Goal: Task Accomplishment & Management: Use online tool/utility

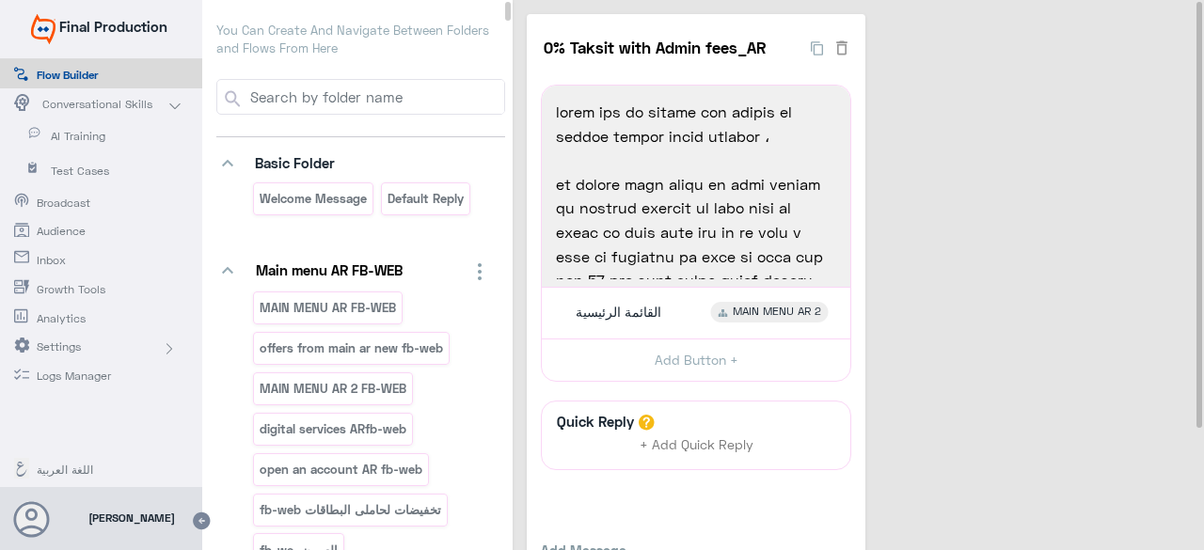
scroll to position [94, 0]
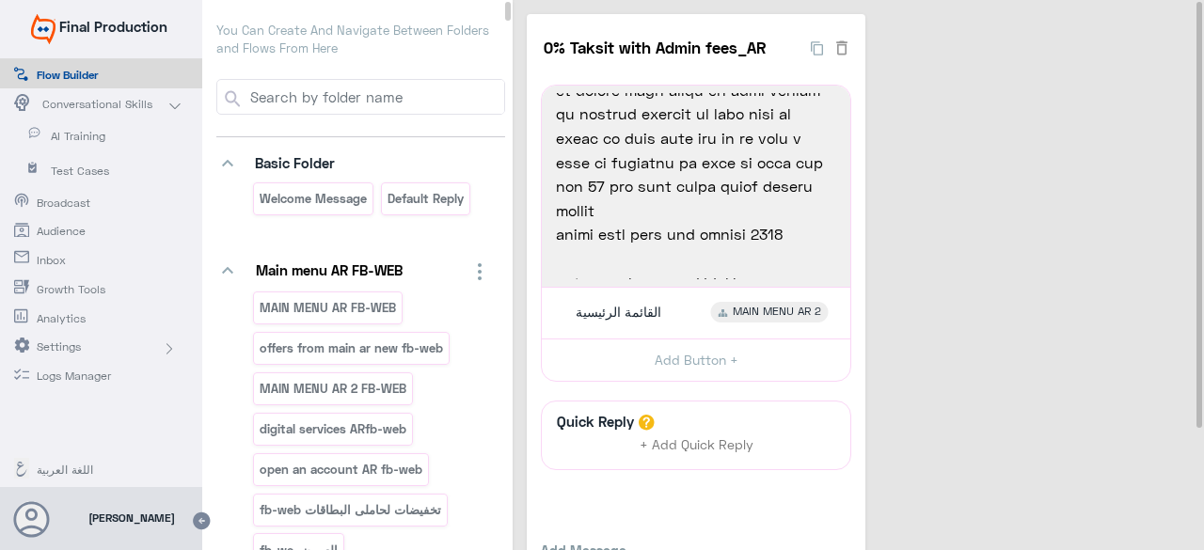
click at [401, 43] on p "You Can Create And Navigate Between Folders and Flows From Here" at bounding box center [360, 40] width 289 height 37
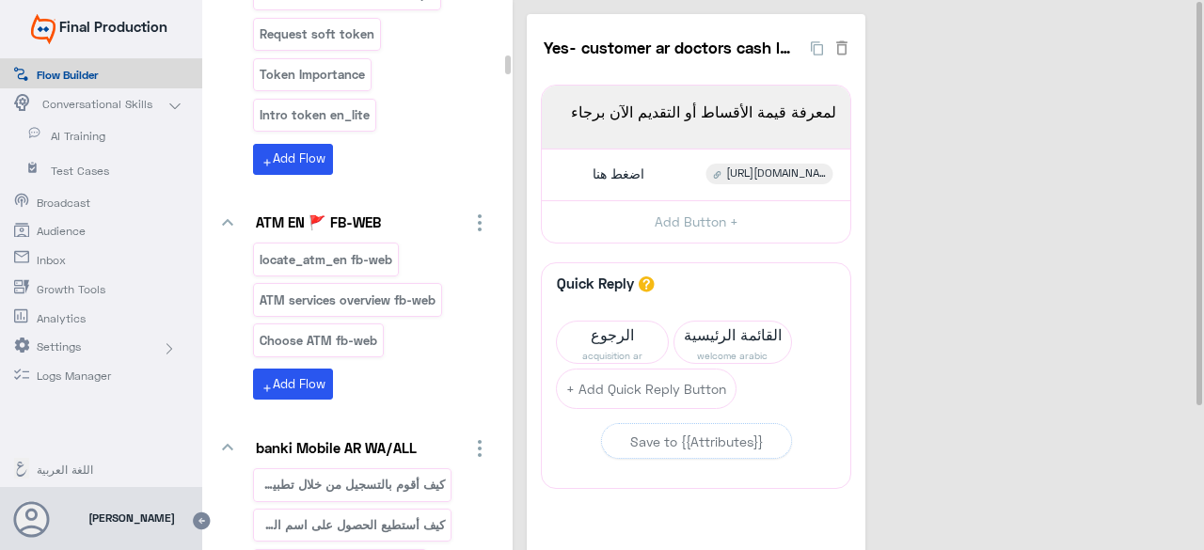
scroll to position [0, 0]
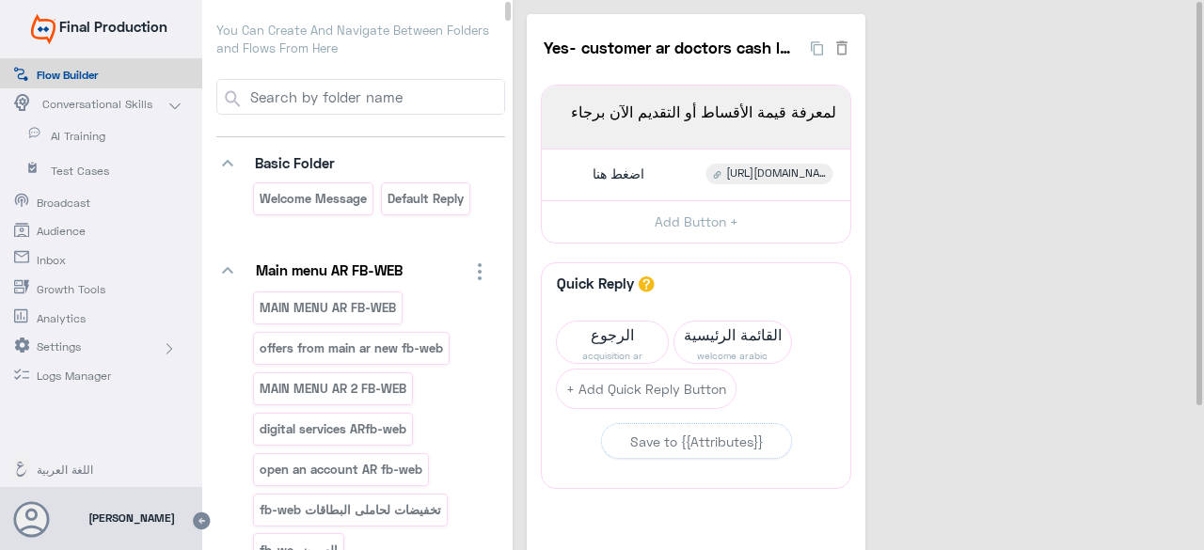
drag, startPoint x: 518, startPoint y: 245, endPoint x: 560, endPoint y: -47, distance: 295.5
click at [560, 0] on html "Final Production Flow Builder Conversational Skills AI Training Test Cases Broa…" at bounding box center [602, 275] width 1204 height 550
click at [373, 104] on input at bounding box center [375, 97] width 257 height 34
type input "doctor loan"
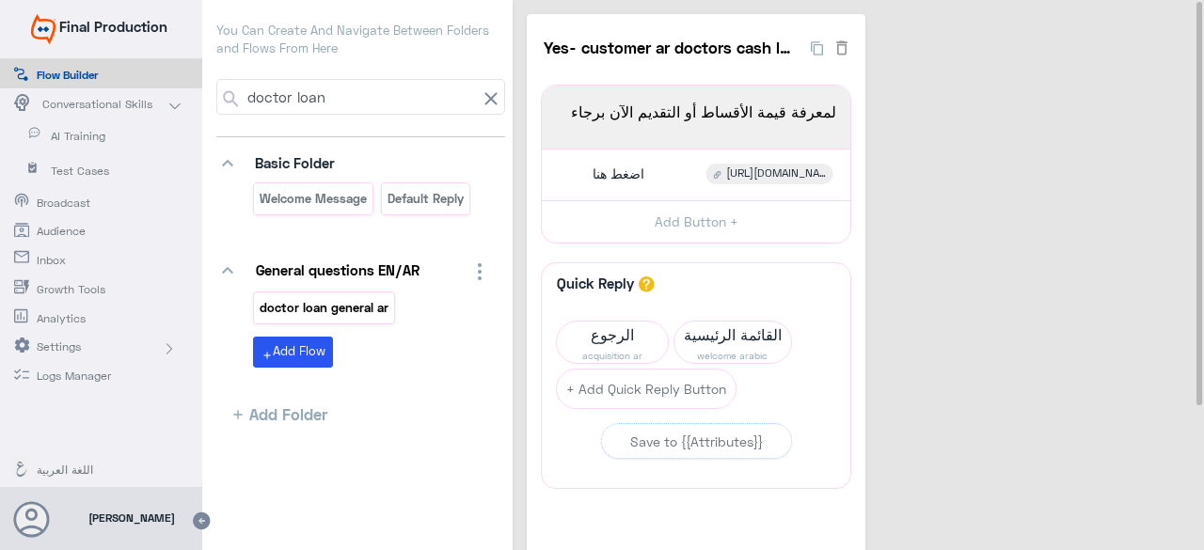
click at [361, 307] on p "doctor loan general ar" at bounding box center [325, 308] width 132 height 22
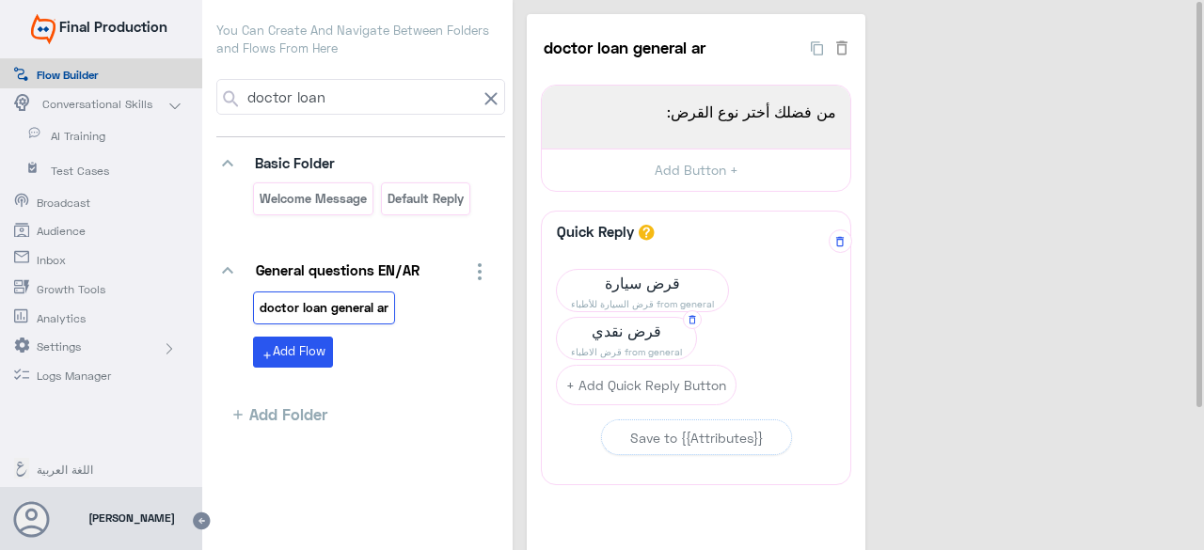
click at [639, 323] on span "قرض نقدي" at bounding box center [626, 331] width 139 height 26
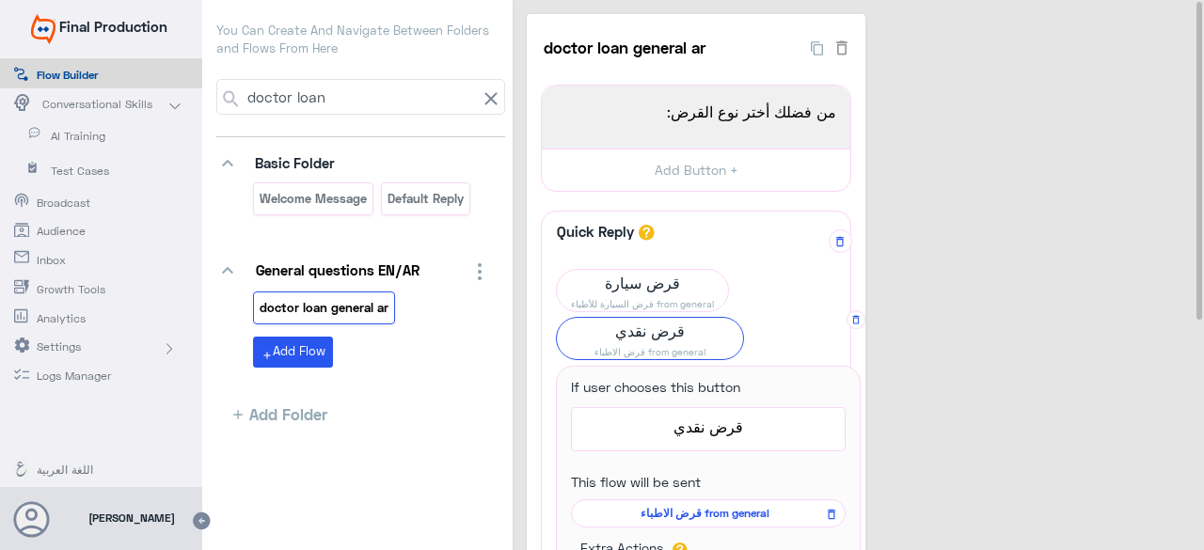
click at [720, 511] on span "قرض الاطباء from general" at bounding box center [704, 513] width 247 height 17
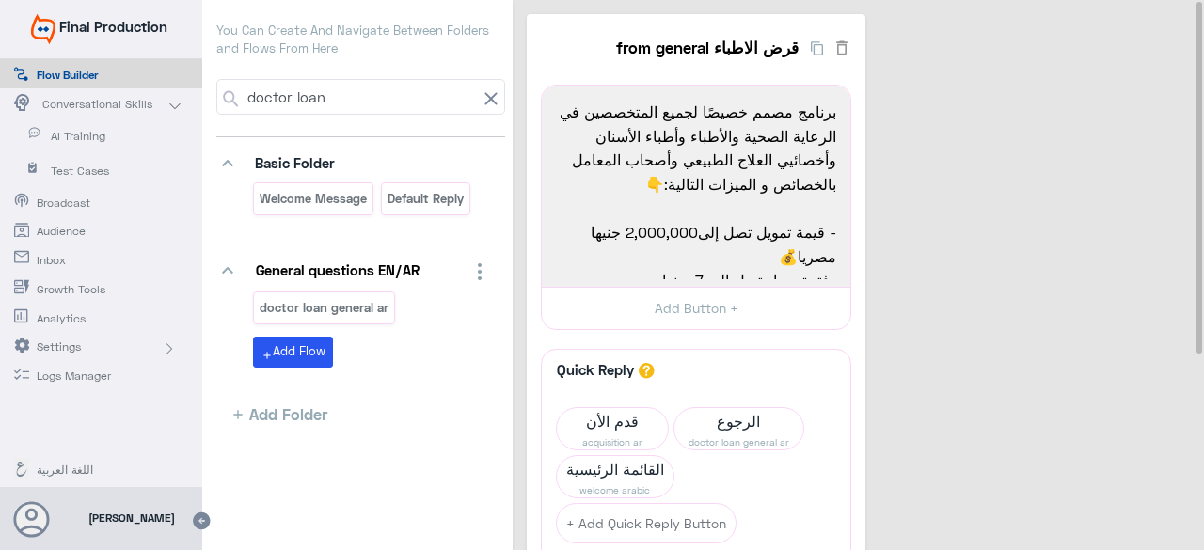
click at [376, 99] on input "doctor loan" at bounding box center [360, 97] width 232 height 34
click at [486, 95] on icon at bounding box center [490, 98] width 12 height 12
click at [477, 99] on input "doctor loan" at bounding box center [360, 97] width 232 height 34
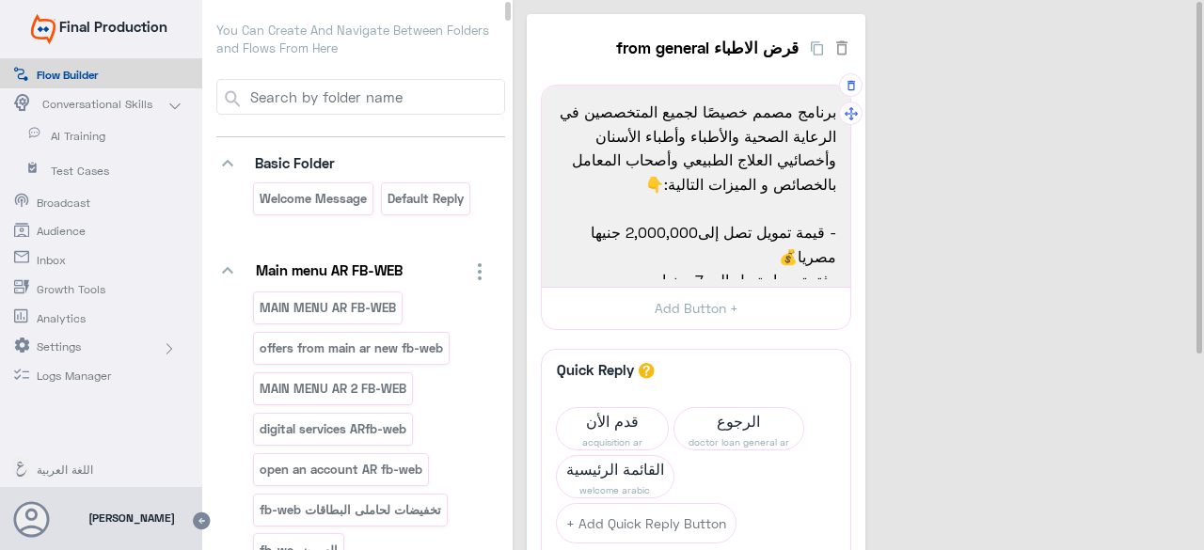
click at [639, 214] on div "برنامج مصمم خصيصًا لجميع المتخصصين في الرعاية الصحية والأطباء وأطباء الأسنان وأ…" at bounding box center [695, 186] width 295 height 188
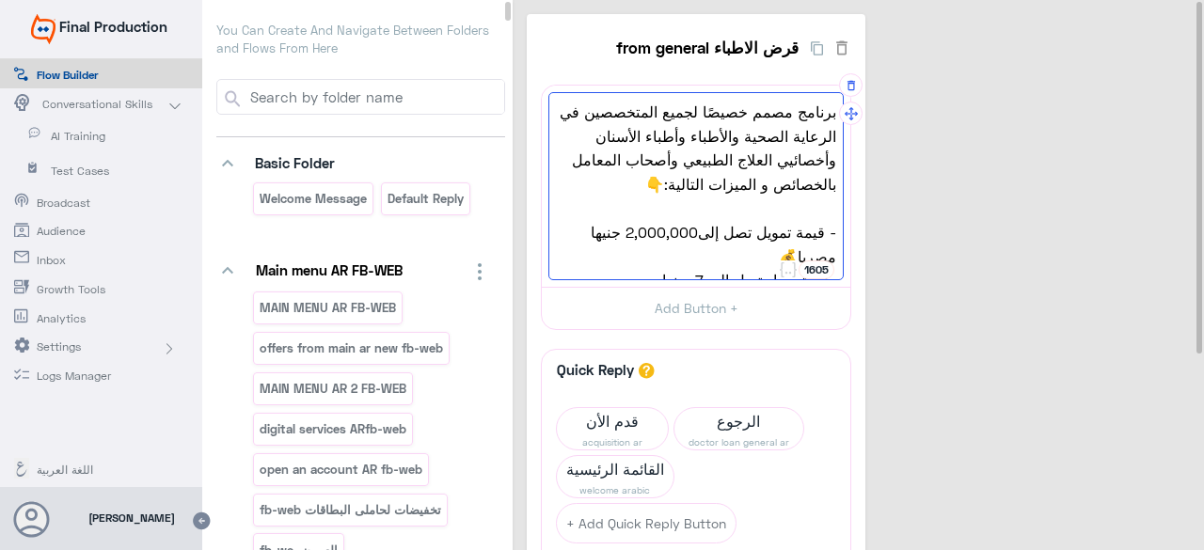
paste textarea "lo ipsumd sitam consect adipis elit seddoe tempori utlabo et Dolore Magnaali en…"
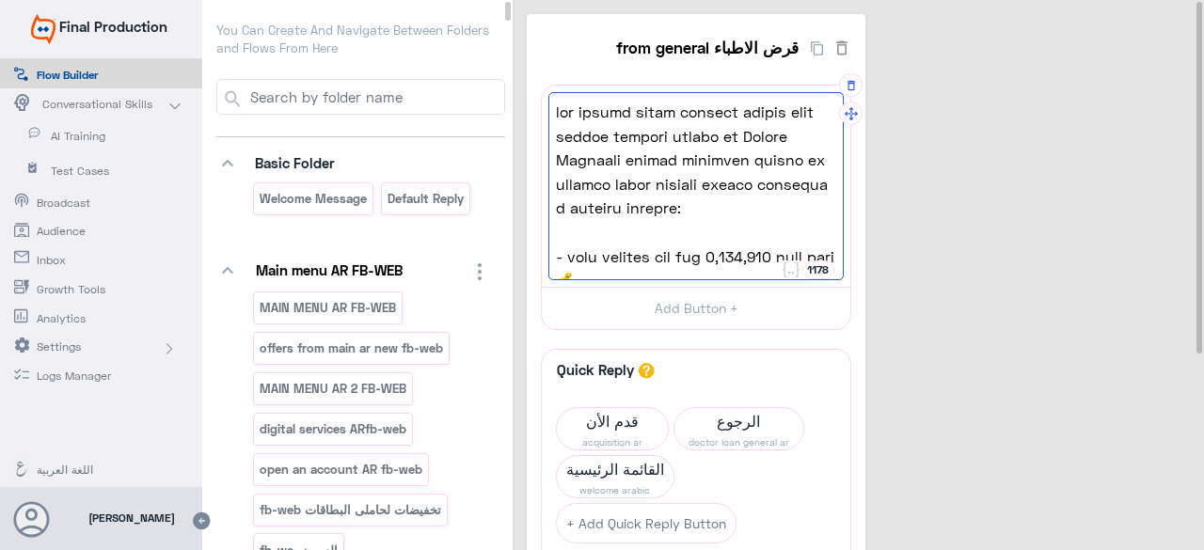
click at [769, 185] on span "جهز عيادتك بأحدث المعدات الطبية خلال برنامج التمويل الجديد من Credit Agricole ل…" at bounding box center [696, 160] width 280 height 120
click at [1037, 368] on div "قرض الاطباء from general 26 1178 جهز عيادتك بأحدث المعدات الطبية خلال برنامج ال…" at bounding box center [861, 407] width 669 height 787
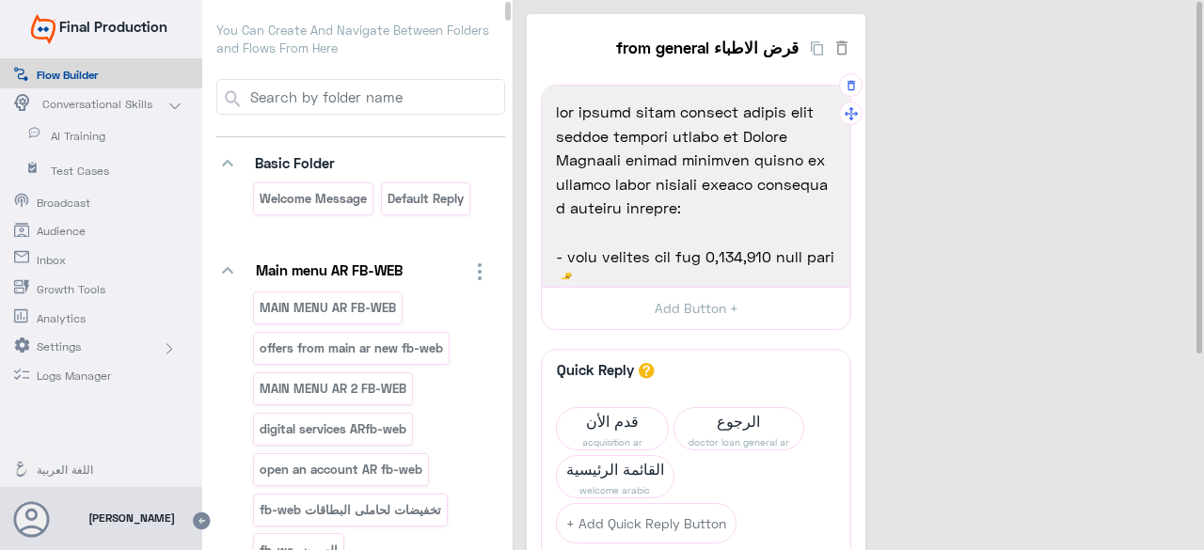
drag, startPoint x: 561, startPoint y: 185, endPoint x: 573, endPoint y: 240, distance: 55.7
click at [560, 185] on span "جهز عيادتك بأحدث المعدات الطبية خلال برنامج التمويل الجديد من Credit Agricole ل…" at bounding box center [696, 160] width 280 height 120
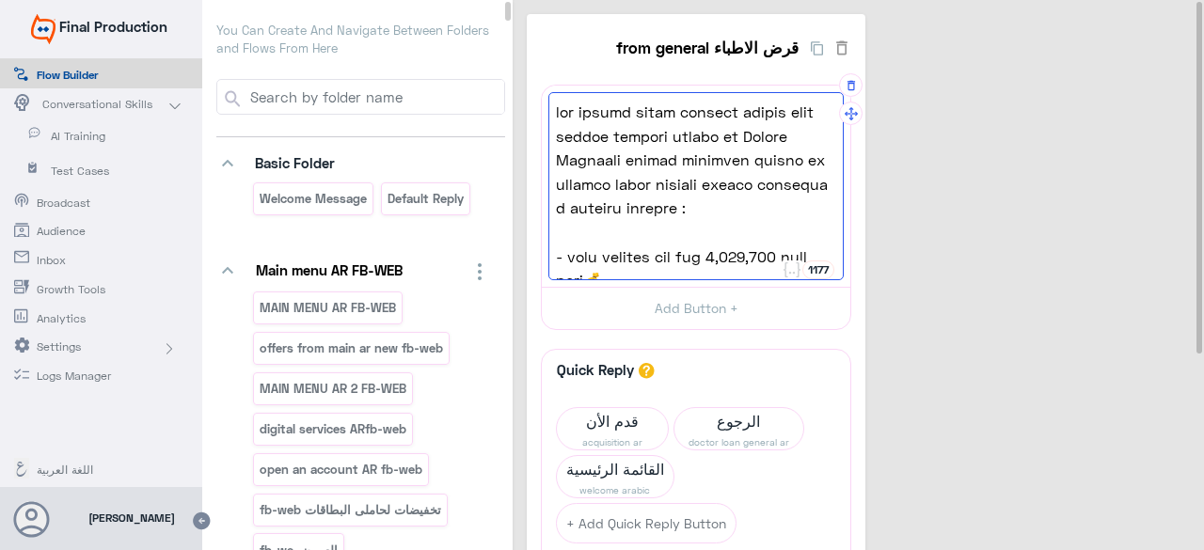
paste textarea "👨🔬"
type textarea "lor ipsumd sitam consect adipis elit seddoe tempori utlabo et Dolore Magnaali e…"
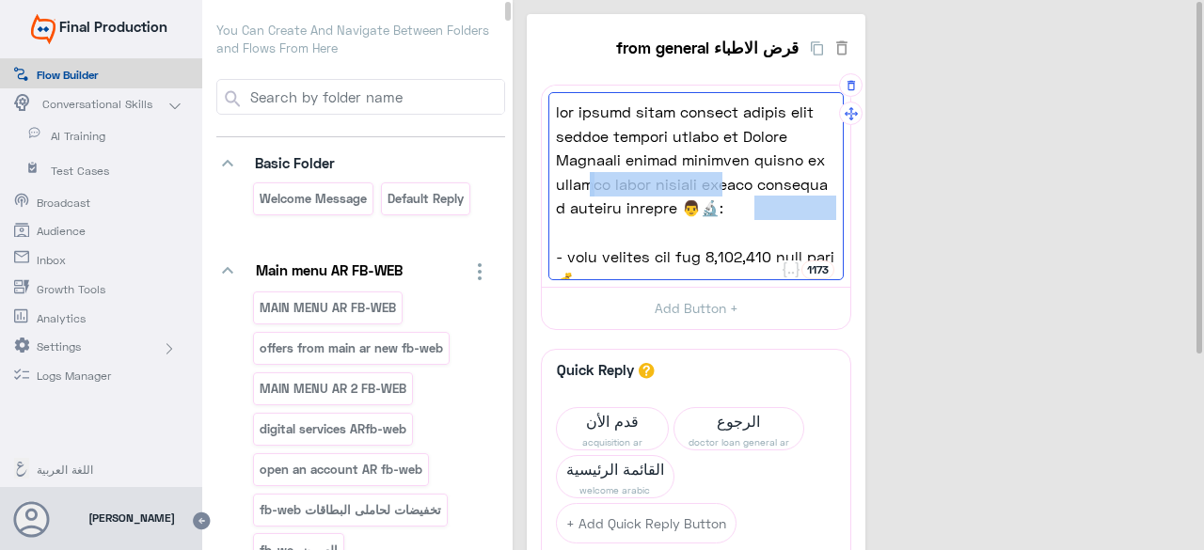
drag, startPoint x: 804, startPoint y: 214, endPoint x: 722, endPoint y: 188, distance: 85.9
click at [722, 188] on span "جهز عيادتك بأحدث المعدات الطبية خلال برنامج التمويل الجديد من Credit Agricole ل…" at bounding box center [696, 160] width 280 height 120
drag, startPoint x: 691, startPoint y: 222, endPoint x: 724, endPoint y: 184, distance: 50.0
click at [692, 221] on div "جهز عيادتك بأحدث المعدات الطبية خلال برنامج التمويل الجديد من Credit Agricole ل…" at bounding box center [695, 186] width 295 height 188
drag, startPoint x: 722, startPoint y: 187, endPoint x: 564, endPoint y: 189, distance: 158.0
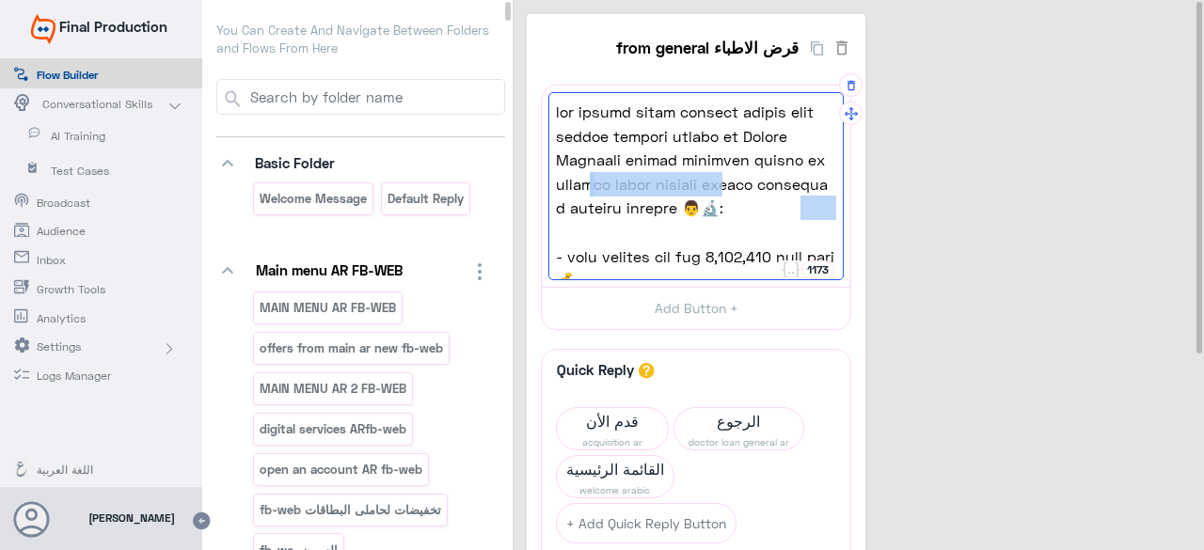
click at [564, 189] on span "جهز عيادتك بأحدث المعدات الطبية خلال برنامج التمويل الجديد من Credit Agricole ل…" at bounding box center [696, 160] width 280 height 120
copy span "بالخصائص و الميزات التالية"
drag, startPoint x: 774, startPoint y: 212, endPoint x: 824, endPoint y: 209, distance: 49.9
click at [824, 209] on span "جهز عيادتك بأحدث المعدات الطبية خلال برنامج التمويل الجديد من Credit Agricole ل…" at bounding box center [696, 160] width 280 height 120
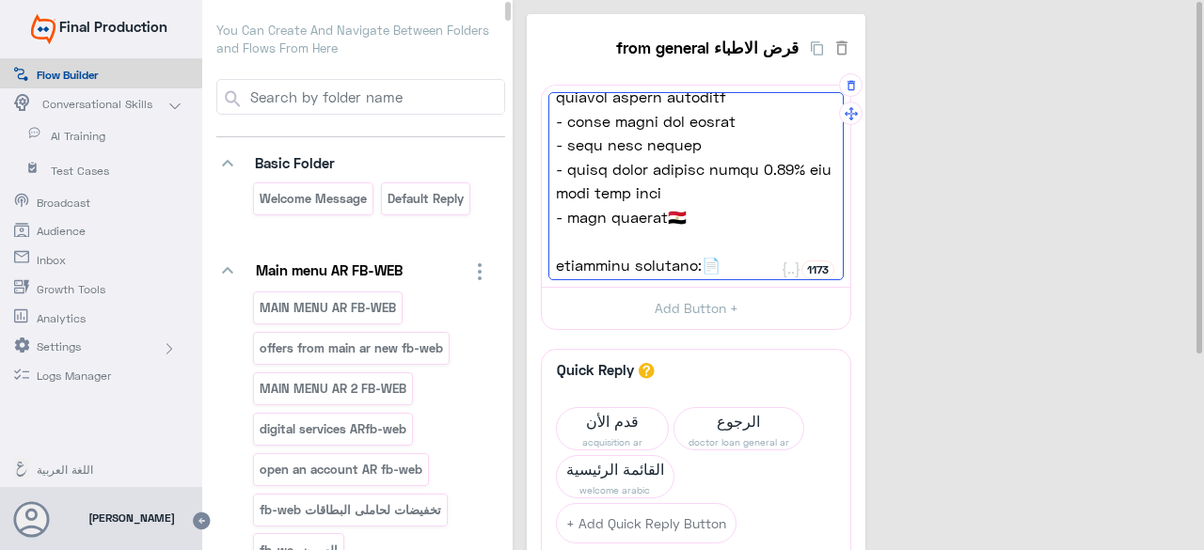
scroll to position [470, 0]
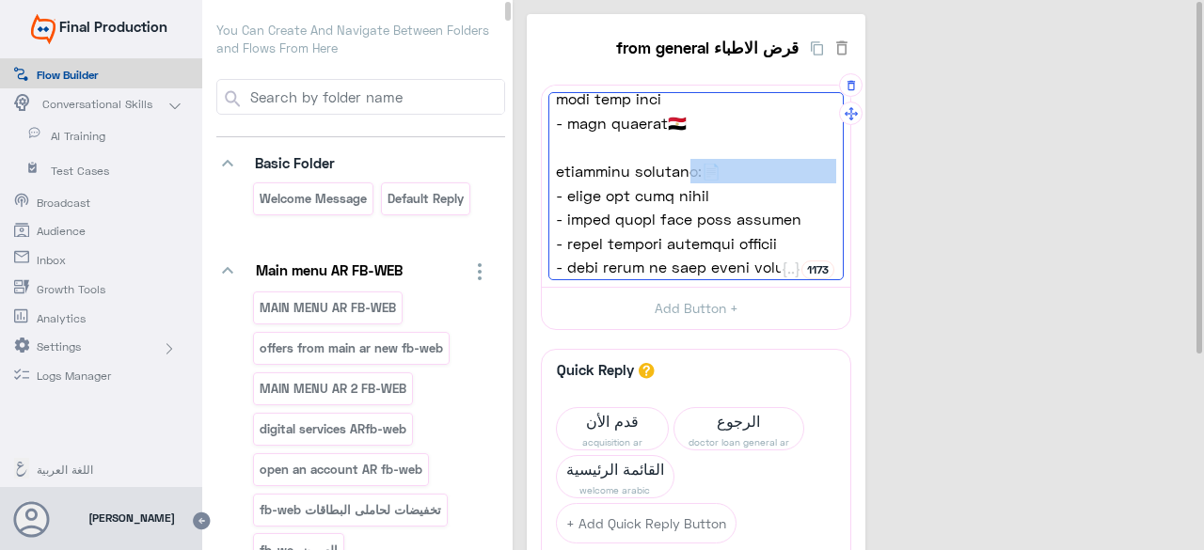
drag, startPoint x: 681, startPoint y: 172, endPoint x: 829, endPoint y: 166, distance: 148.7
click at [829, 166] on span "المستندات المطلوبة:📄" at bounding box center [696, 171] width 280 height 24
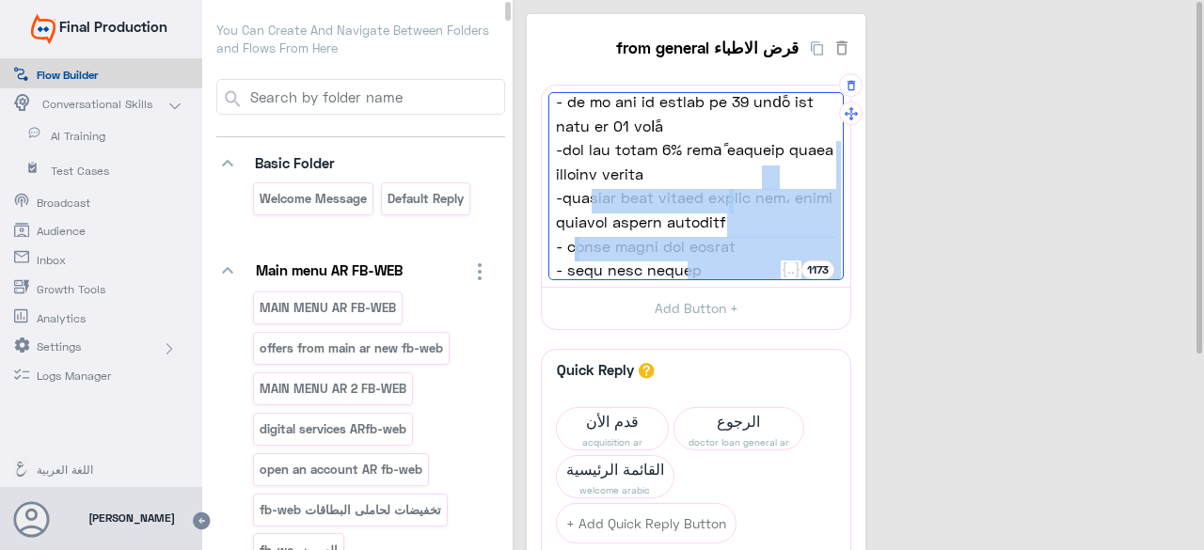
scroll to position [157, 0]
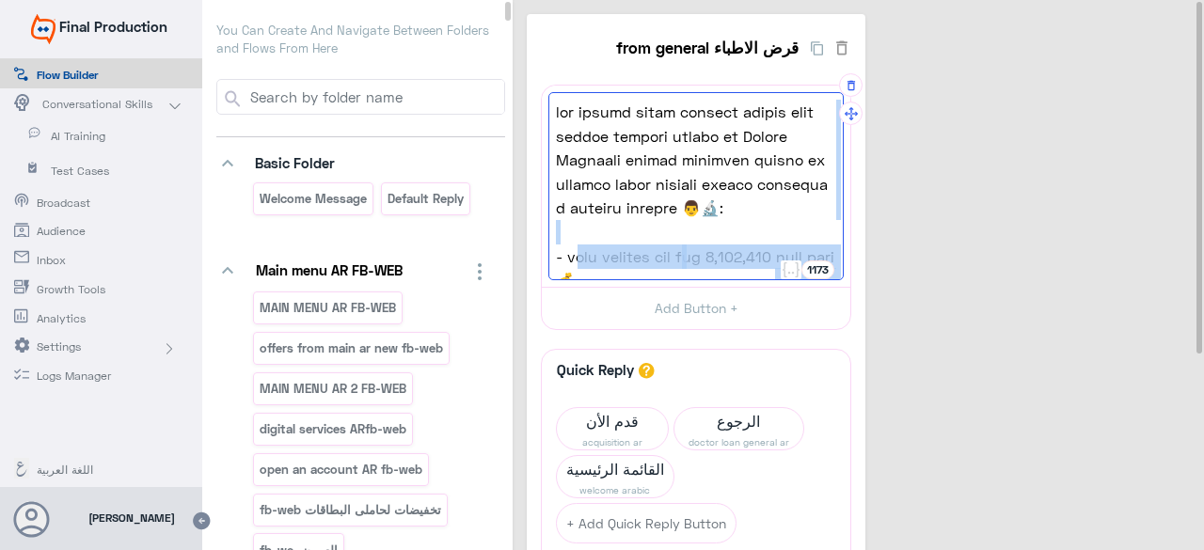
drag, startPoint x: 559, startPoint y: 212, endPoint x: 833, endPoint y: 94, distance: 298.2
click at [833, 94] on div "جهز عيادتك بأحدث المعدات الطبية خلال برنامج التمويل الجديد من Credit Agricole ل…" at bounding box center [695, 186] width 295 height 188
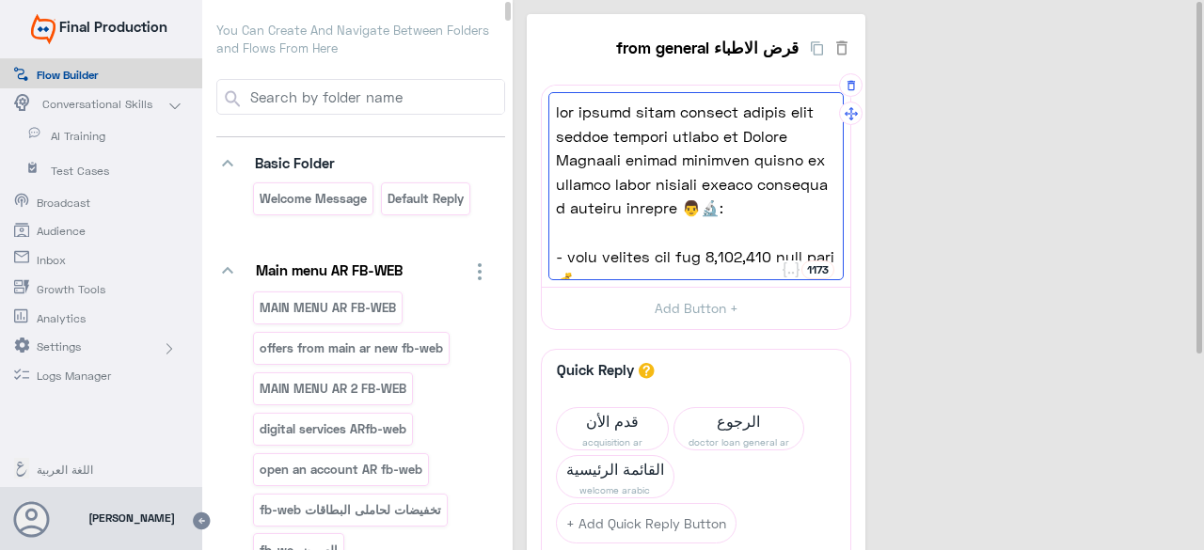
scroll to position [0, 0]
click at [712, 228] on div "جهز عيادتك بأحدث المعدات الطبية خلال برنامج التمويل الجديد من Credit Agricole ل…" at bounding box center [695, 186] width 295 height 188
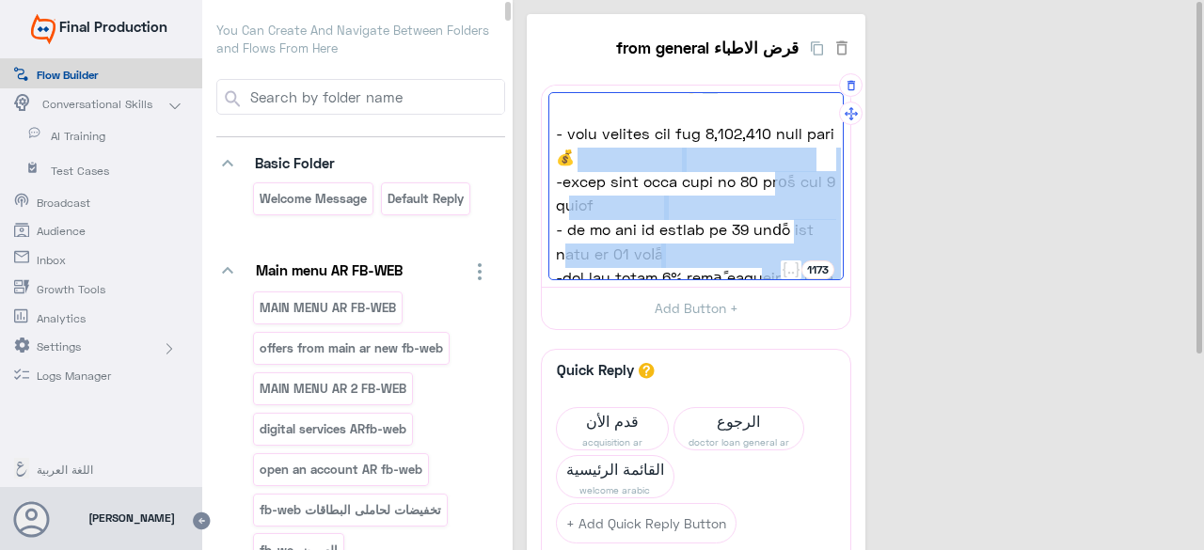
scroll to position [94, 0]
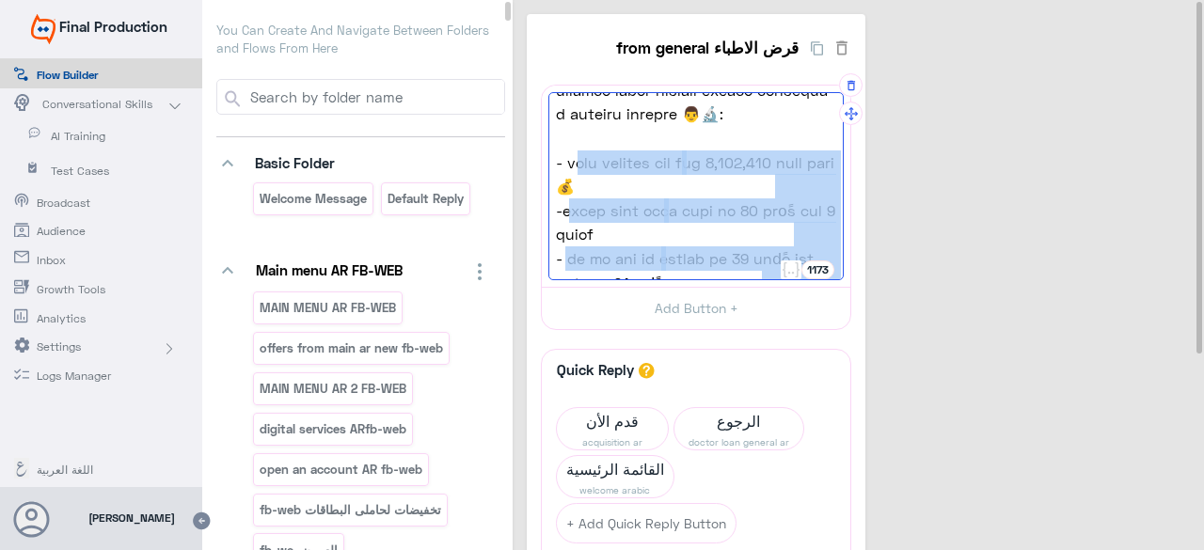
drag, startPoint x: 706, startPoint y: 217, endPoint x: 826, endPoint y: 161, distance: 132.9
click at [826, 159] on div "جهز عيادتك بأحدث المعدات الطبية خلال برنامج التمويل الجديد من Credit Agricole ل…" at bounding box center [695, 186] width 295 height 188
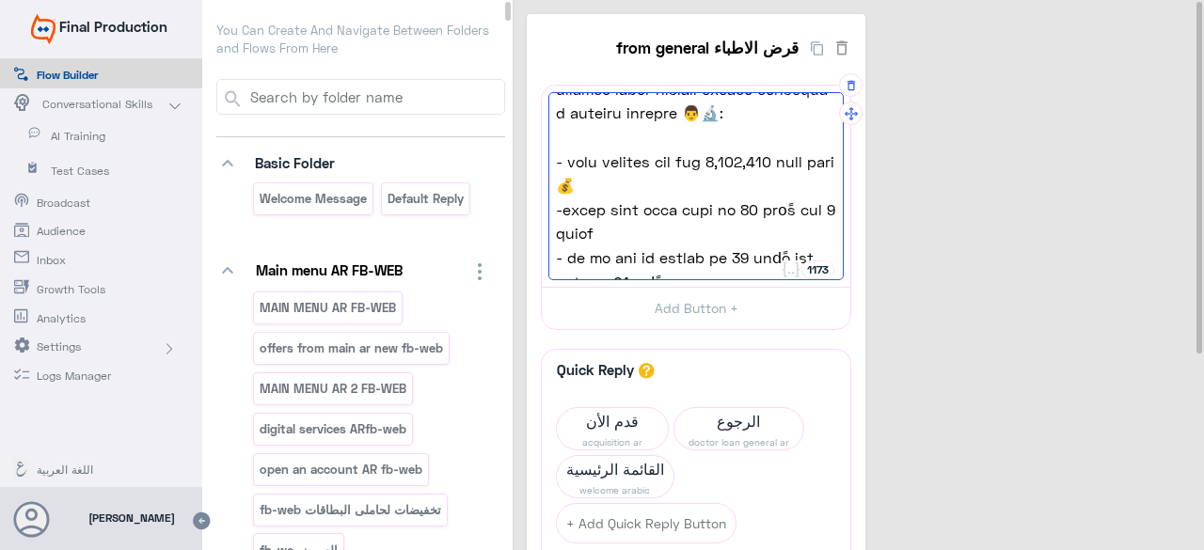
scroll to position [189, 0]
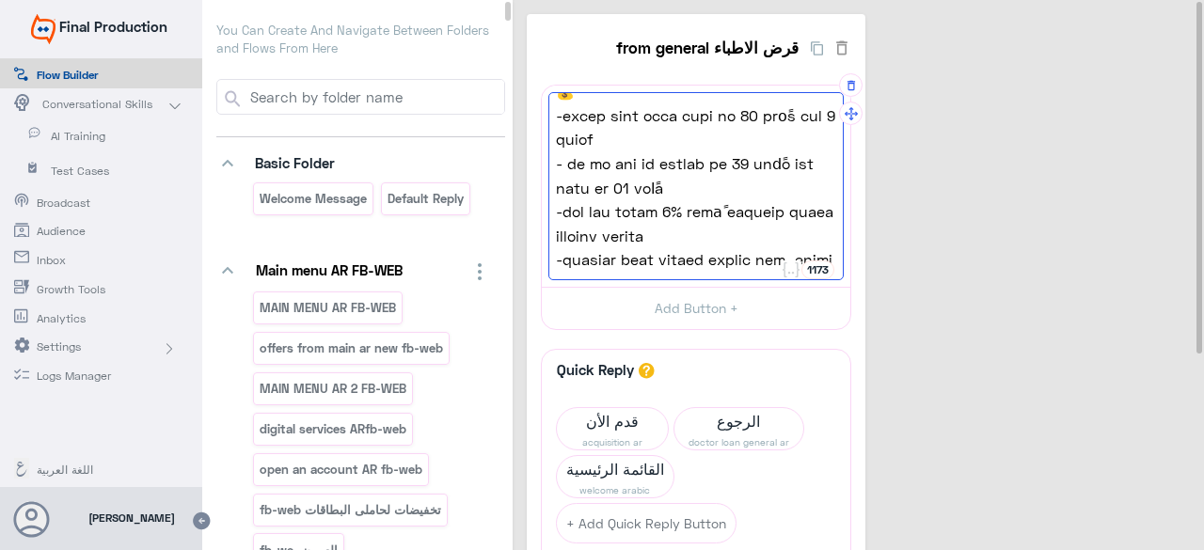
drag, startPoint x: 732, startPoint y: 141, endPoint x: 732, endPoint y: 166, distance: 25.4
click at [732, 140] on span "-فترات سداد مرنة تبدأ من 12 شهرًا حتى 7 سنوات" at bounding box center [696, 127] width 280 height 48
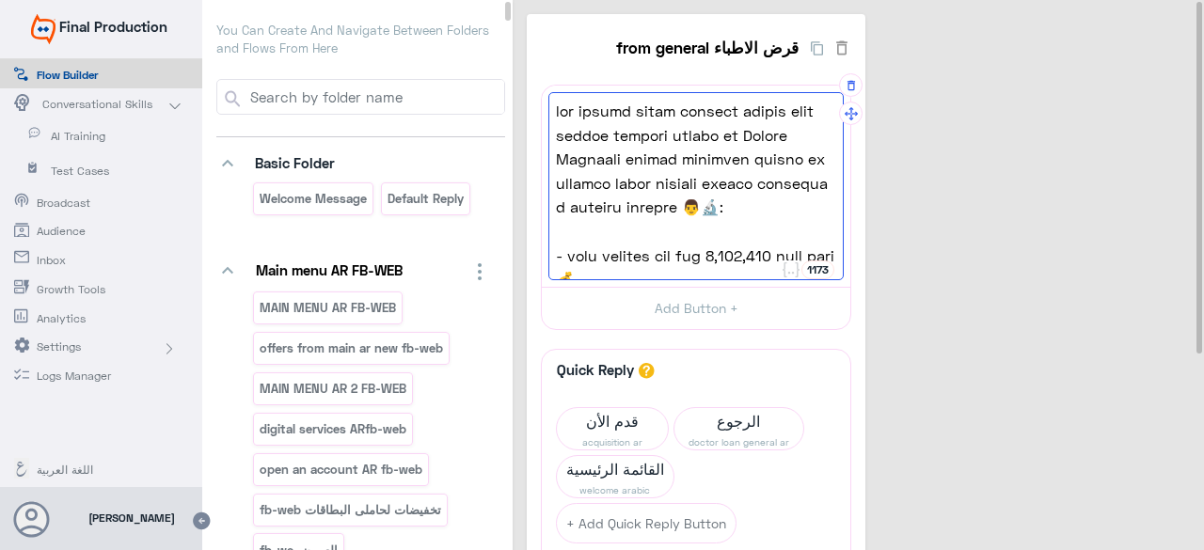
scroll to position [95, 0]
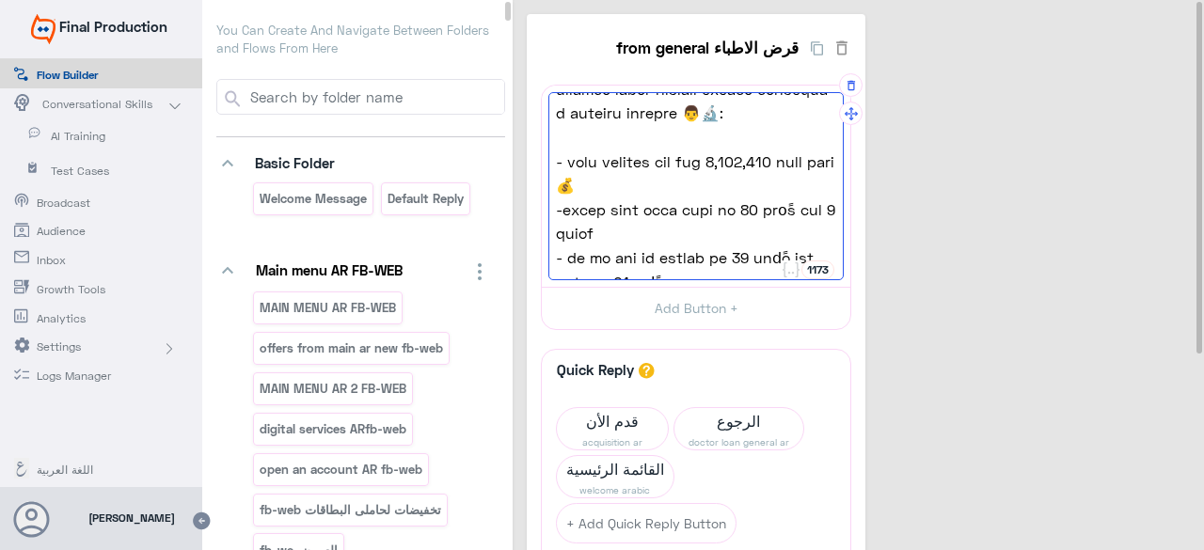
drag, startPoint x: 767, startPoint y: 180, endPoint x: 732, endPoint y: 185, distance: 36.2
click at [828, 165] on span "- مبلغ التمويل يصل إلى 5,000,000 جنيه مصري💰" at bounding box center [696, 174] width 280 height 48
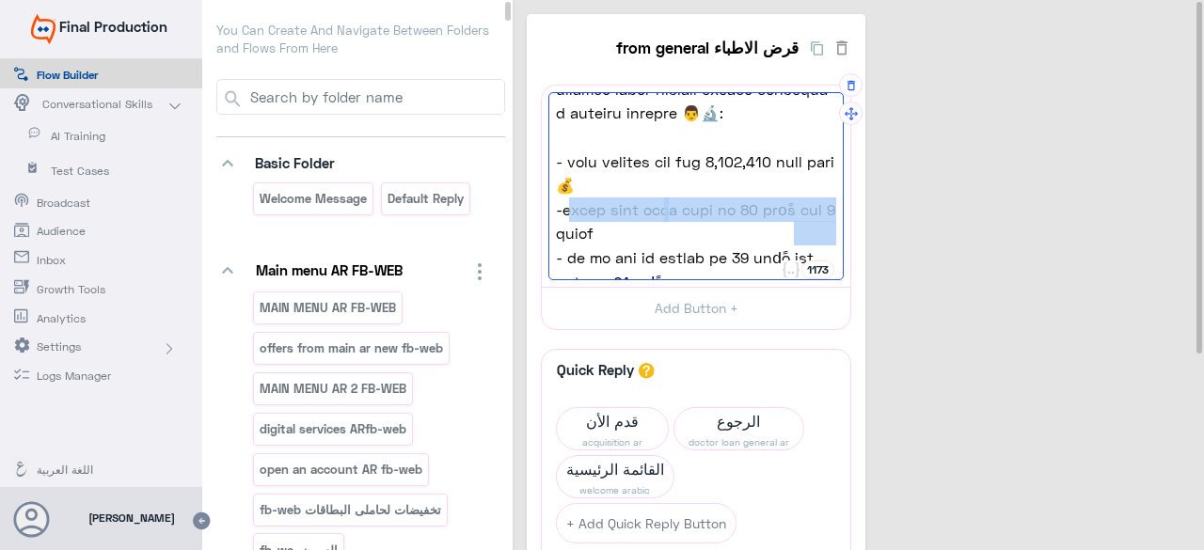
drag, startPoint x: 780, startPoint y: 235, endPoint x: 829, endPoint y: 212, distance: 54.3
click at [829, 212] on span "-فترات سداد مرنة تبدأ من 12 شهرًا حتى 7 سنوات" at bounding box center [696, 221] width 280 height 48
copy span "-فترات سداد مرنة تبدأ من 12 شهرًا حتى 7 سنوات"
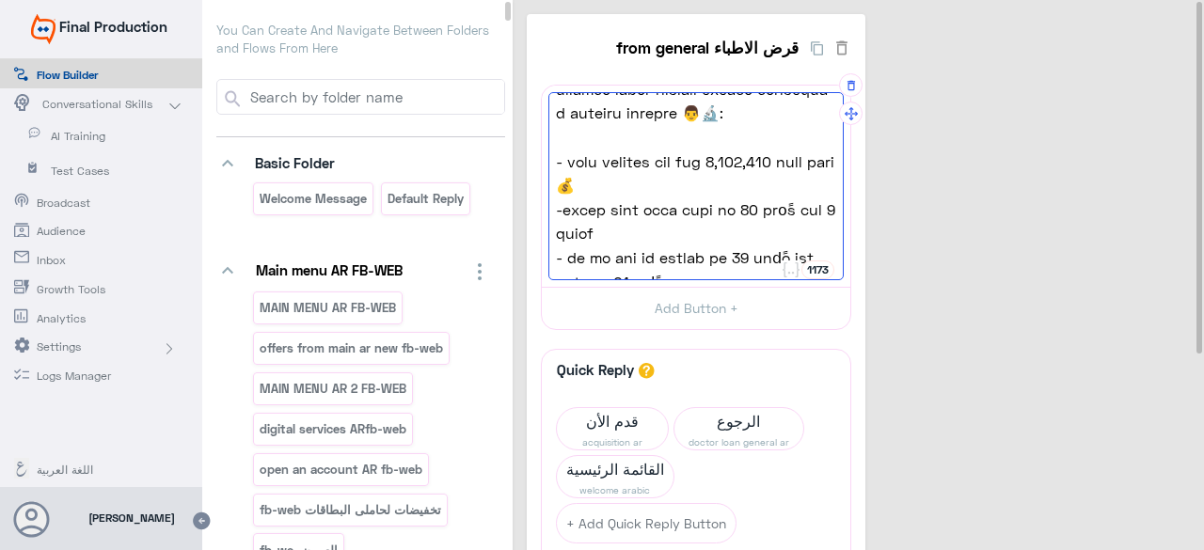
scroll to position [189, 0]
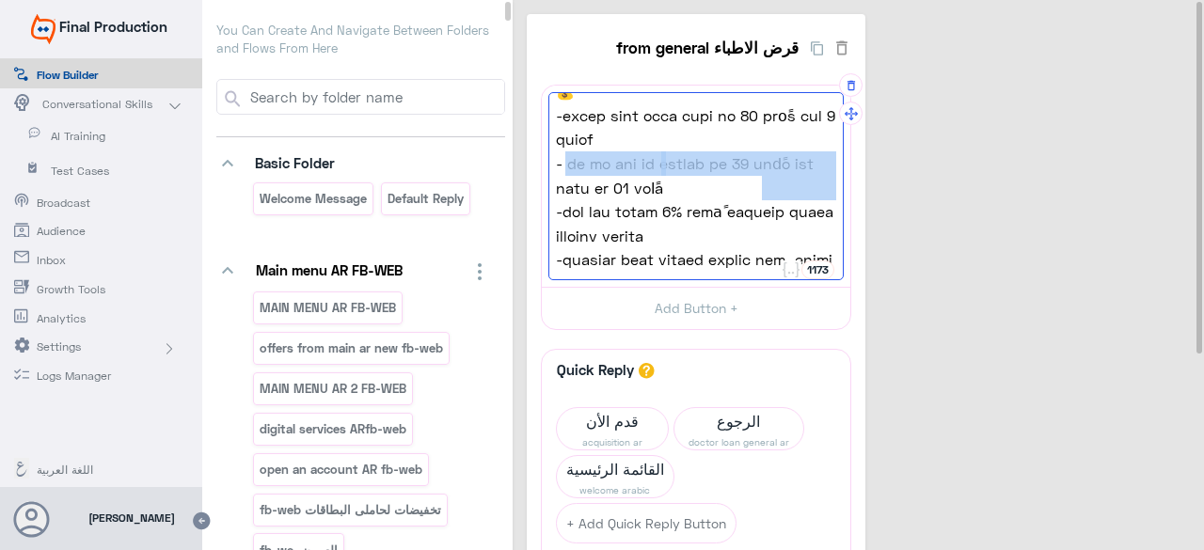
drag, startPoint x: 749, startPoint y: 193, endPoint x: 829, endPoint y: 165, distance: 84.8
click at [829, 165] on span "- أن لا يقل سن العميل عن 21 عامًا ولا يزيد عن 65 عامًا" at bounding box center [696, 175] width 280 height 48
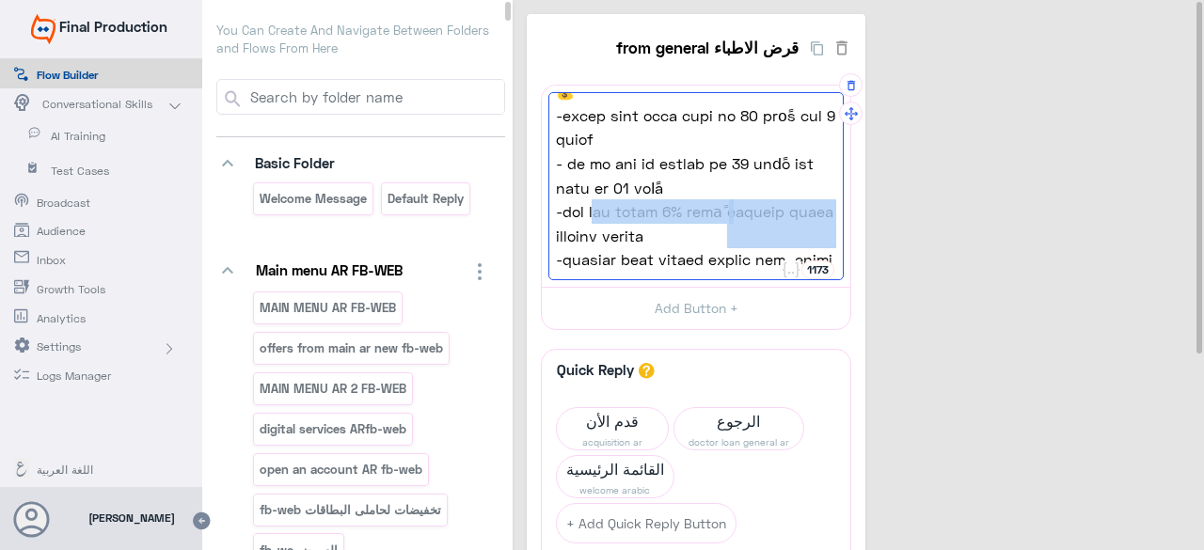
drag, startPoint x: 728, startPoint y: 244, endPoint x: 829, endPoint y: 212, distance: 106.2
click at [829, 212] on span "-أقل سعر فائدة 5% طبقاً لمبادرة البنك المركزي المصري" at bounding box center [696, 223] width 280 height 48
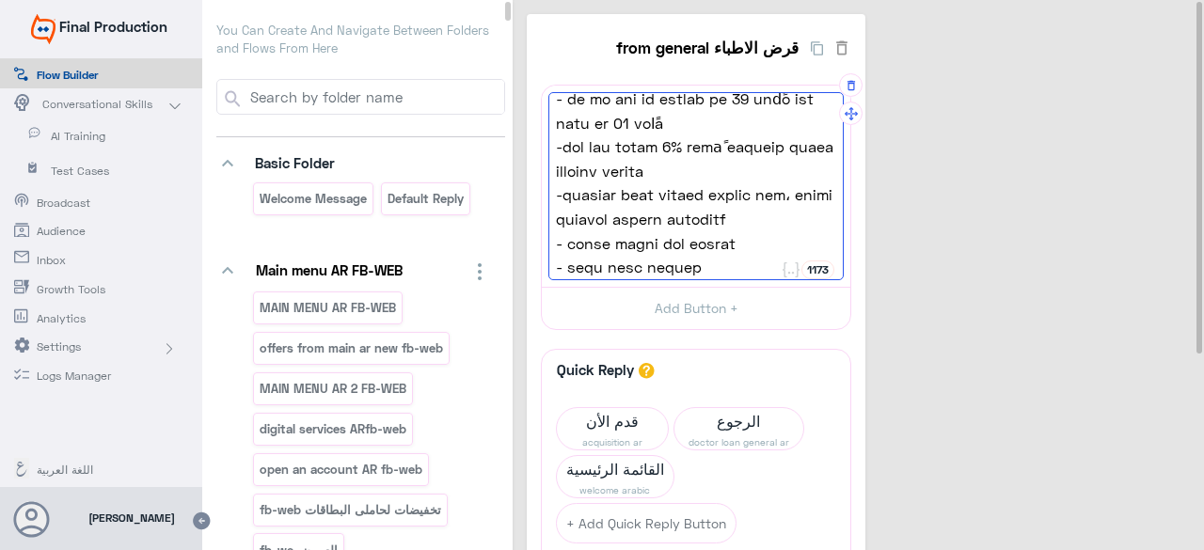
scroll to position [283, 0]
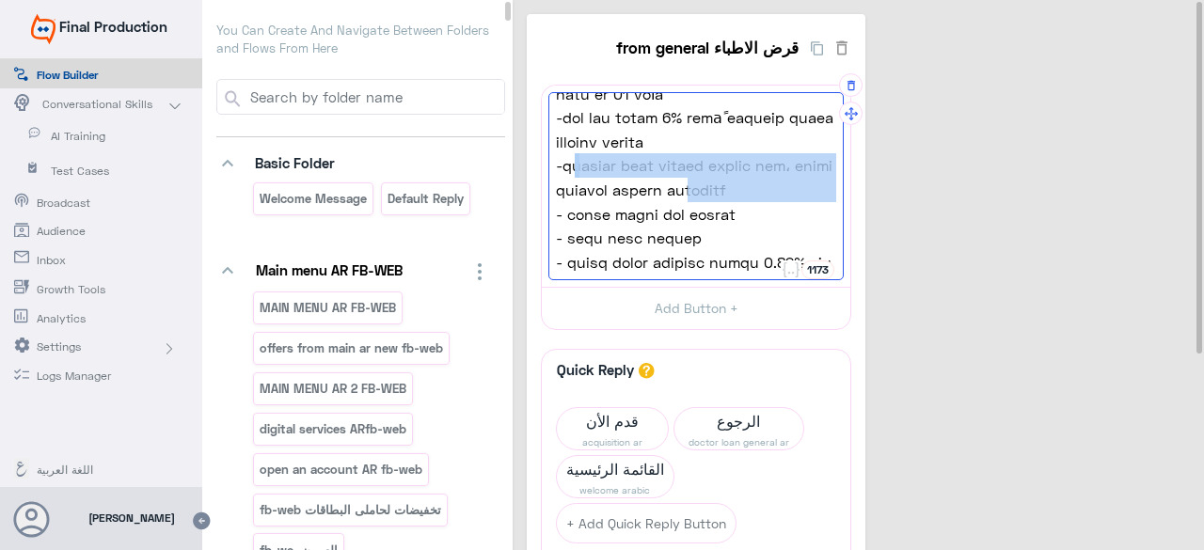
drag, startPoint x: 701, startPoint y: 193, endPoint x: 829, endPoint y: 170, distance: 129.9
click at [829, 170] on span "-التمويل متاح لأغراض تجارية فقط، لشراء المعدات الطبية للعيادات" at bounding box center [696, 177] width 280 height 48
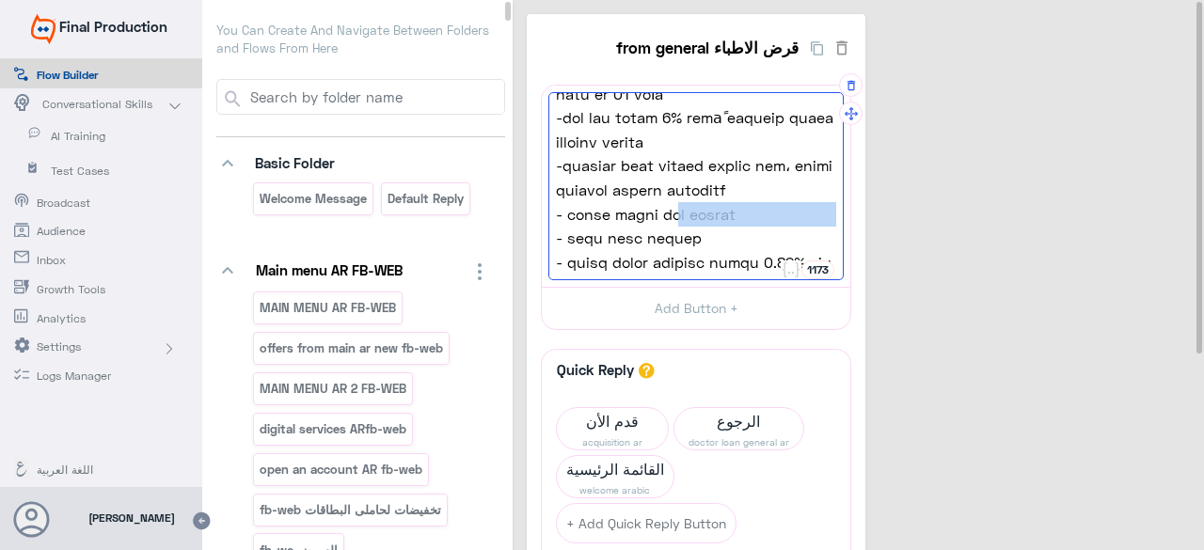
drag, startPoint x: 653, startPoint y: 215, endPoint x: 829, endPoint y: 215, distance: 176.8
click at [829, 215] on span "- تأمين مجاني على الحياة" at bounding box center [696, 214] width 280 height 24
drag, startPoint x: 700, startPoint y: 236, endPoint x: 829, endPoint y: 242, distance: 128.9
click at [829, 242] on span "- بدون رسوم إدارية" at bounding box center [696, 238] width 280 height 24
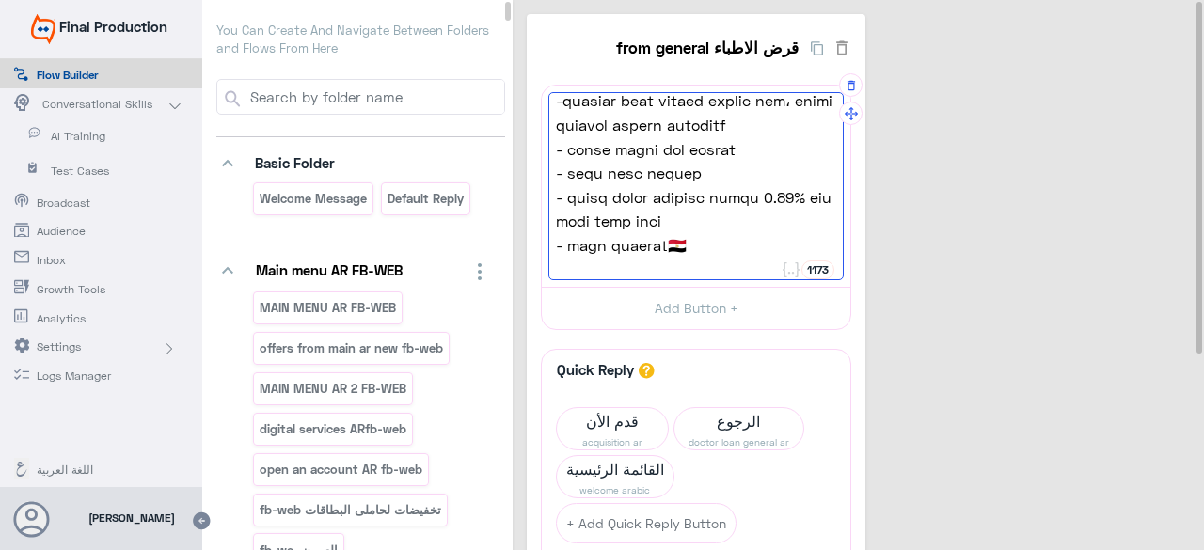
scroll to position [377, 0]
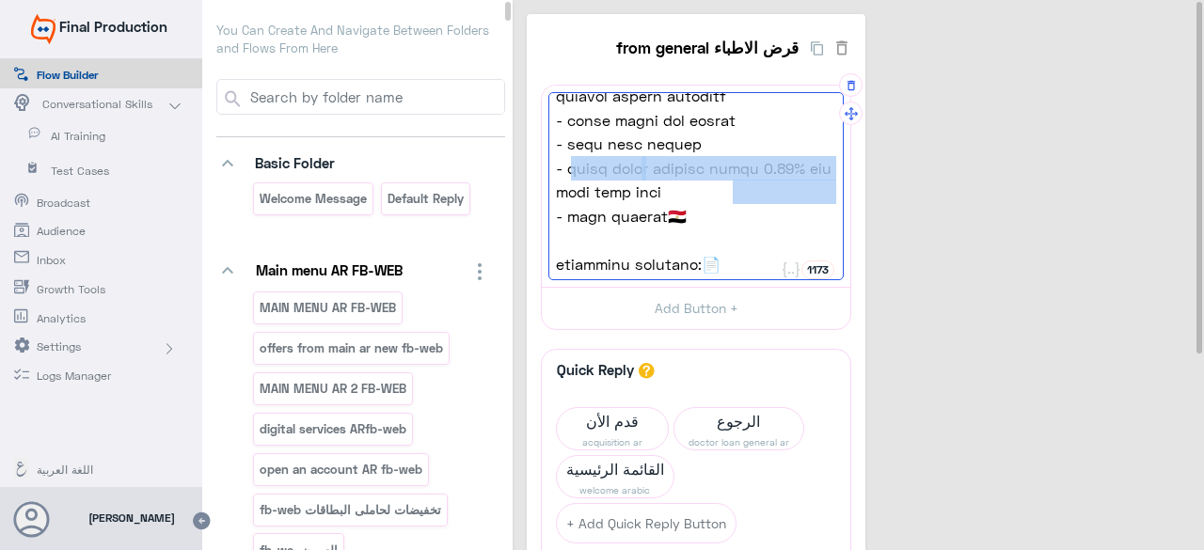
drag, startPoint x: 727, startPoint y: 194, endPoint x: 826, endPoint y: 179, distance: 100.8
click at [826, 179] on span "- عمولة شهرية تنافسية بنسبة 0.15% على أعلى رصيد مدين" at bounding box center [696, 180] width 280 height 48
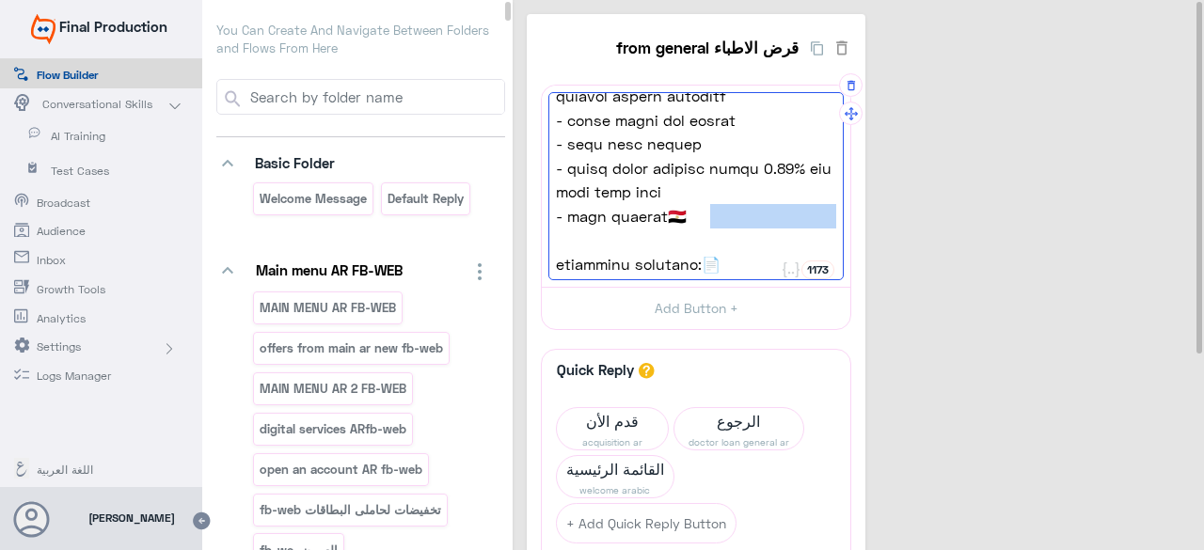
drag, startPoint x: 688, startPoint y: 215, endPoint x: 827, endPoint y: 217, distance: 139.2
click at [827, 217] on span "- مصري الجنسية🇪🇬" at bounding box center [696, 216] width 280 height 24
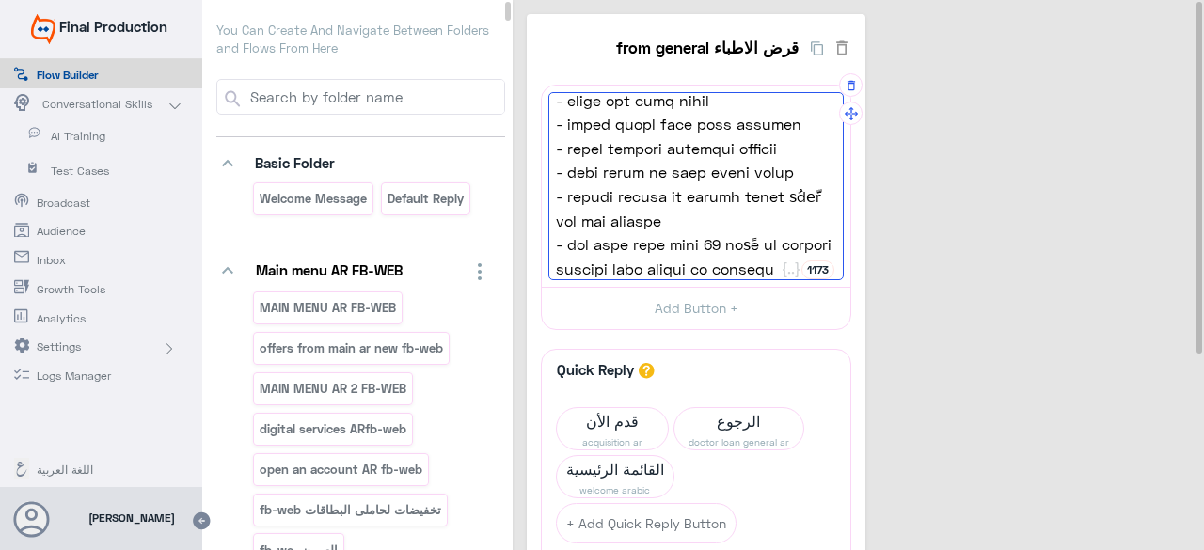
scroll to position [471, 0]
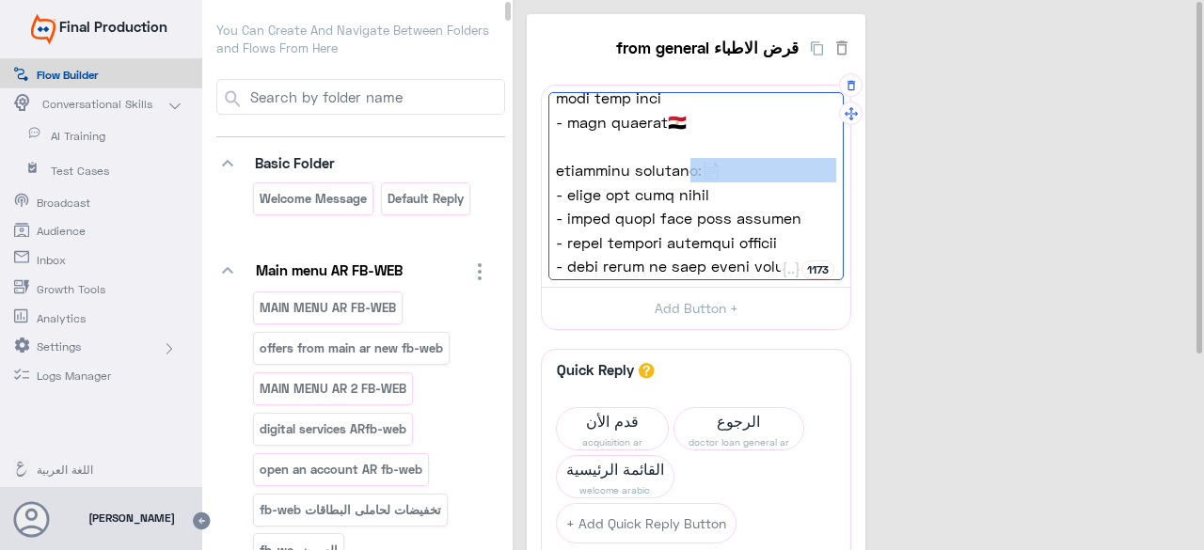
drag, startPoint x: 701, startPoint y: 167, endPoint x: 829, endPoint y: 174, distance: 128.0
click at [829, 174] on span "المستندات المطلوبة:📄" at bounding box center [696, 170] width 280 height 24
drag, startPoint x: 663, startPoint y: 196, endPoint x: 828, endPoint y: 196, distance: 165.5
click at [828, 196] on span "- بطاقة رقم قومي سارية" at bounding box center [696, 194] width 280 height 24
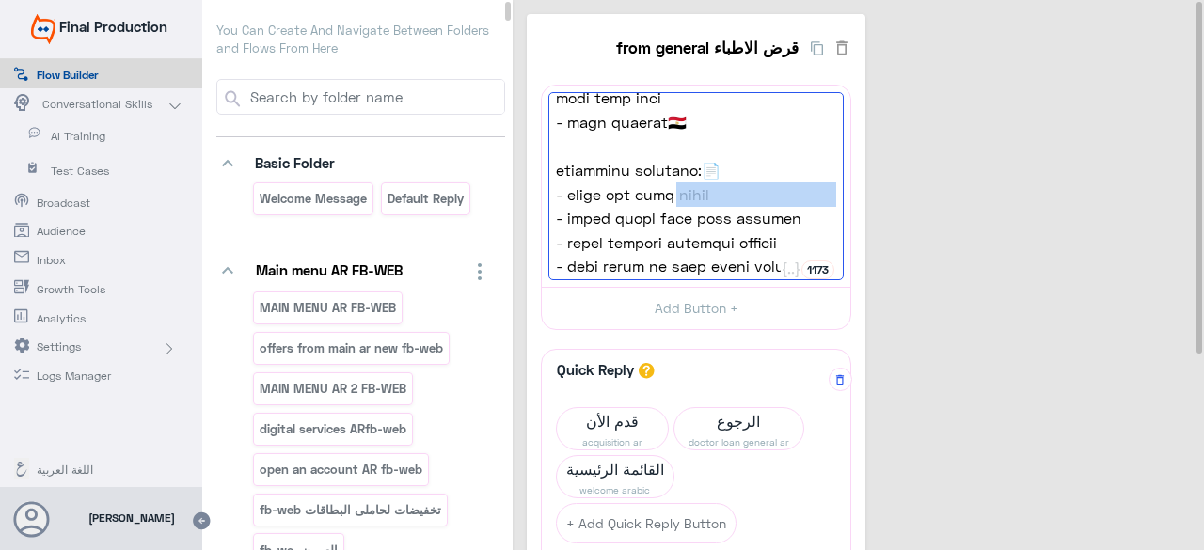
copy span "- بطاقة رقم قومي سارية"
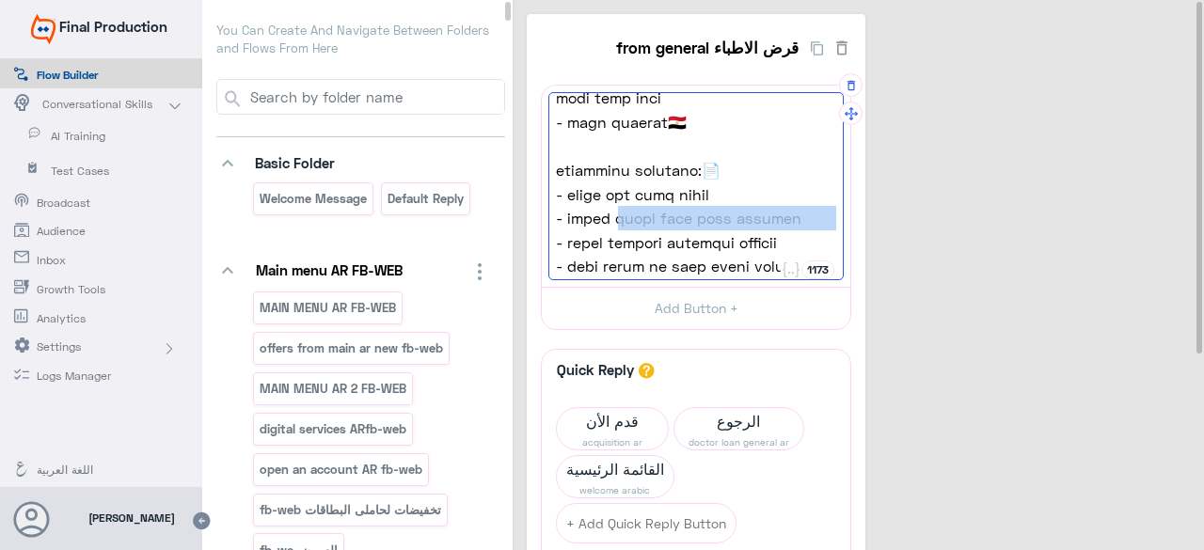
drag, startPoint x: 602, startPoint y: 221, endPoint x: 829, endPoint y: 223, distance: 227.6
click at [829, 223] on span "- إيصال مرافق حديث لمحل الإقامة" at bounding box center [696, 218] width 280 height 24
copy span "- إيصال مرافق حديث لمحل الإقامة"
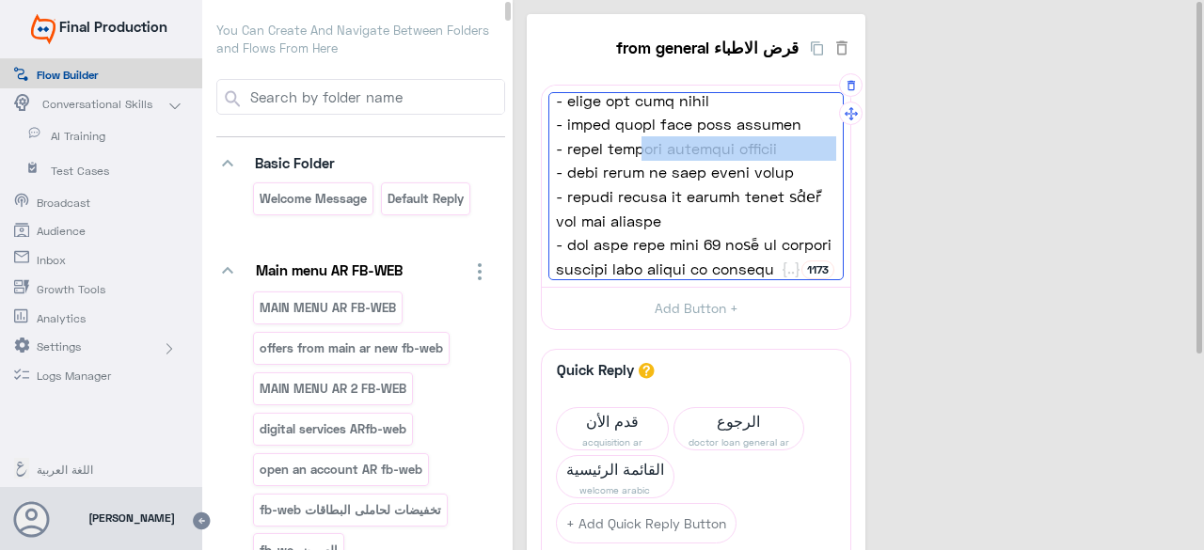
drag, startPoint x: 619, startPoint y: 140, endPoint x: 827, endPoint y: 148, distance: 208.9
click at [827, 148] on span "- بطاقة العضوية بالنقابة الآطباء" at bounding box center [696, 148] width 280 height 24
copy span "- بطاقة العضوية بالنقابة الآطباء"
drag, startPoint x: 588, startPoint y: 166, endPoint x: 828, endPoint y: 181, distance: 241.2
click at [828, 181] on span "- رخصة تشغيل أو رخصة تأسيس سارية" at bounding box center [696, 172] width 280 height 24
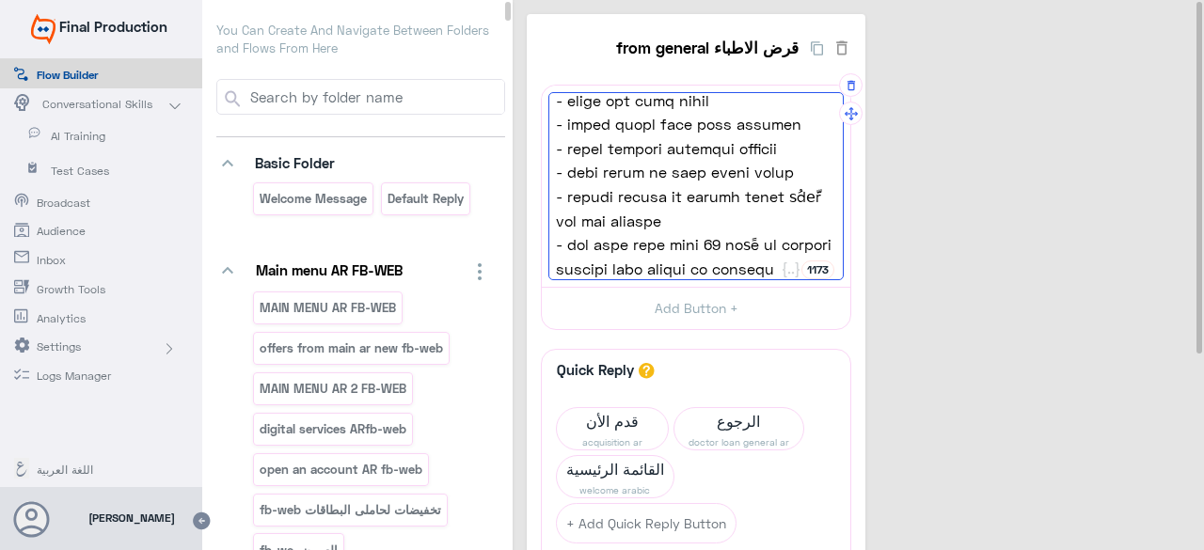
copy span "- رخصة تشغيل أو رخصة تأسيس سارية"
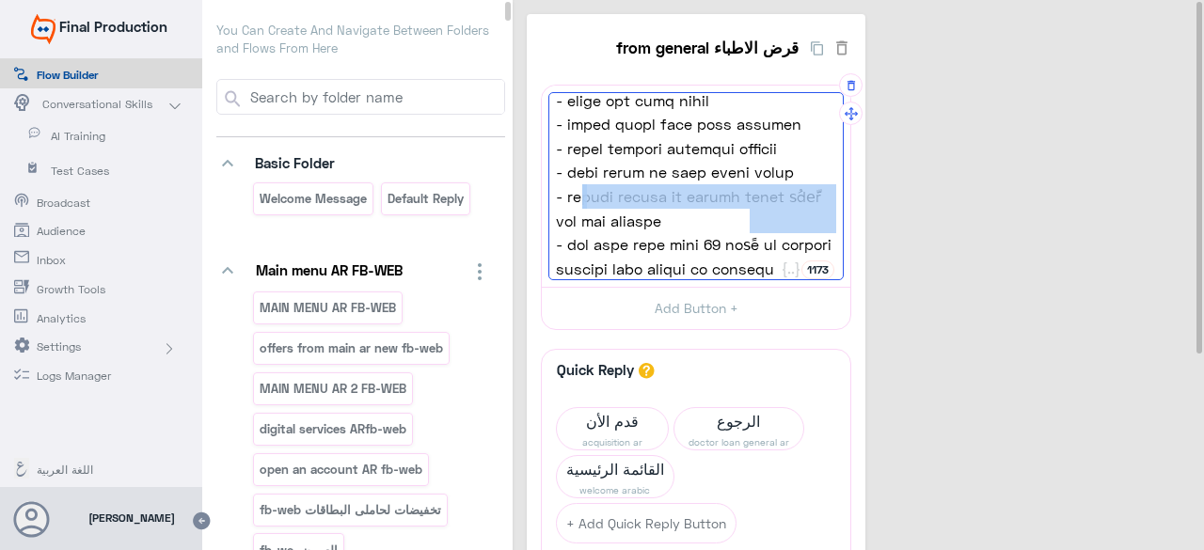
drag, startPoint x: 756, startPoint y: 221, endPoint x: 826, endPoint y: 205, distance: 72.3
click at [826, 205] on span "- فاتورة مبدئية أو تجارية أصلية تُقدَّم عند صرف التمويل" at bounding box center [696, 208] width 280 height 48
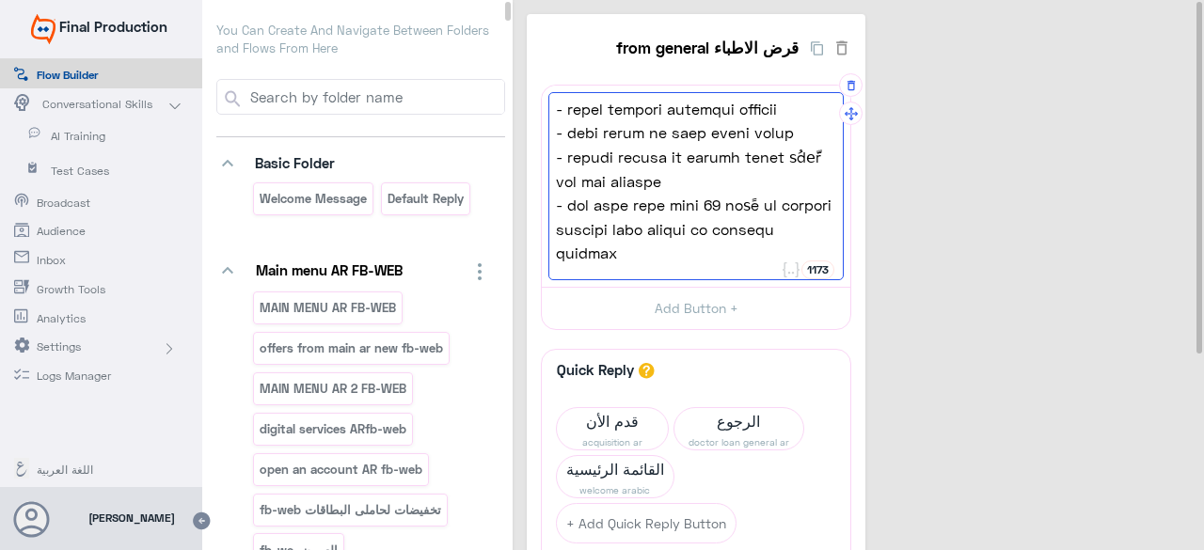
scroll to position [627, 0]
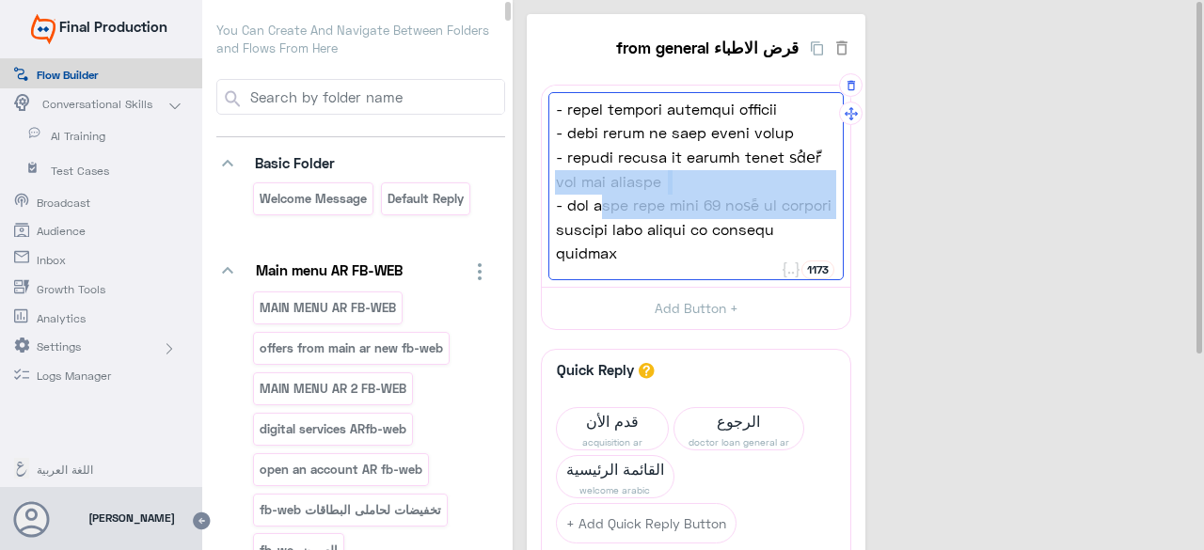
drag, startPoint x: 559, startPoint y: 212, endPoint x: 826, endPoint y: 185, distance: 267.4
click at [826, 185] on span "- كشف حساب بنكي لآخر 12 شهرًا أو القوائم المالية لآخر لسنتين أو الإقرار الضريبي" at bounding box center [696, 194] width 280 height 48
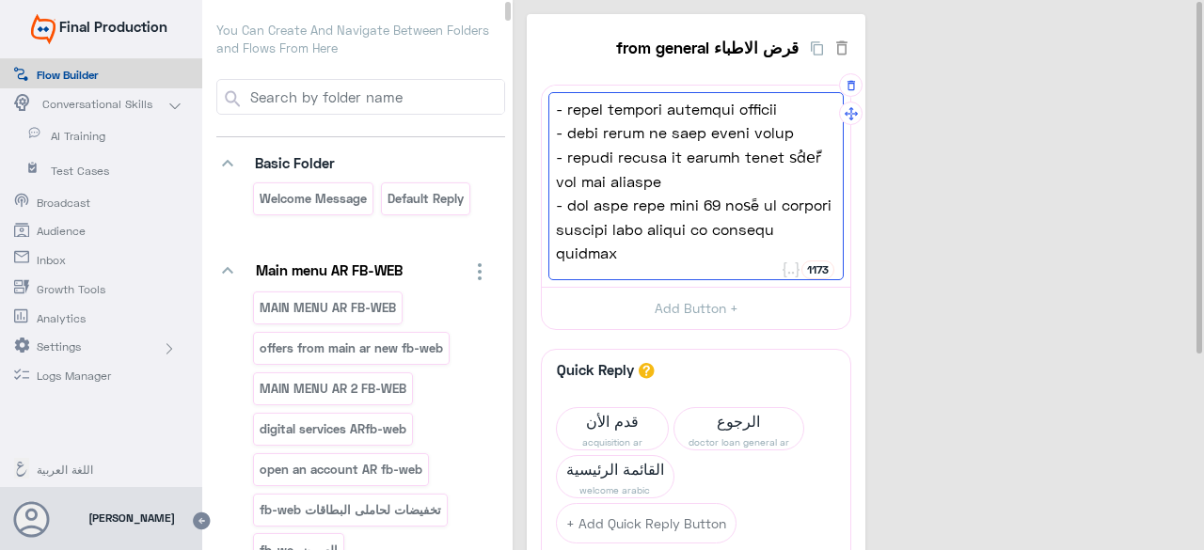
click at [783, 229] on div "جهز عيادتك بأحدث المعدات الطبية خلال برنامج التمويل الجديد من Credit Agricole ل…" at bounding box center [695, 186] width 295 height 188
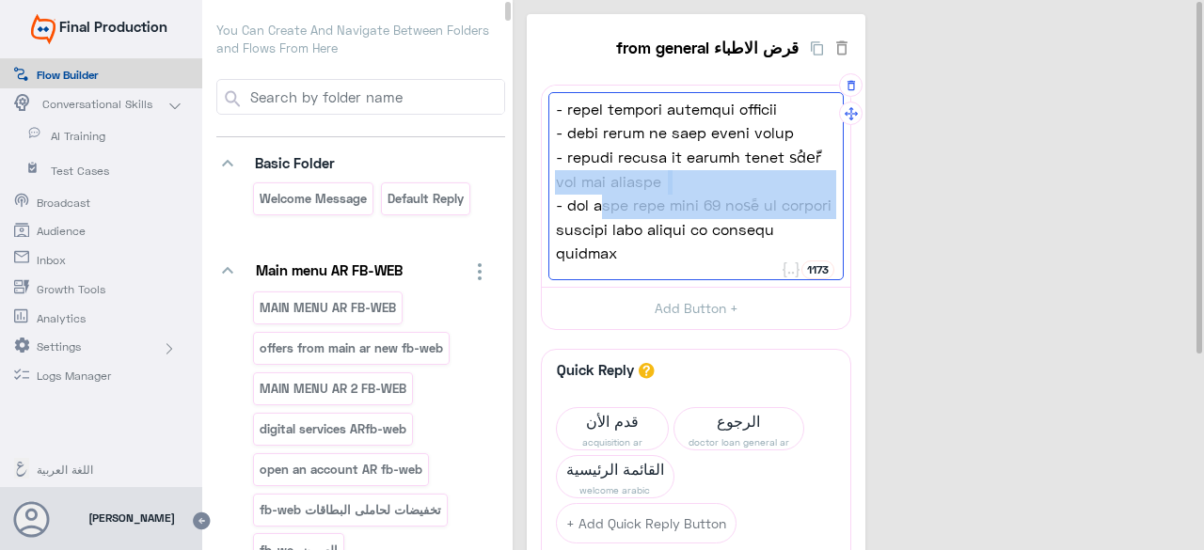
drag, startPoint x: 615, startPoint y: 202, endPoint x: 829, endPoint y: 179, distance: 215.7
click at [829, 179] on span "- كشف حساب بنكي لآخر 12 شهرًا أو القوائم المالية لآخر لسنتين أو الإقرار الضريبي" at bounding box center [696, 194] width 280 height 48
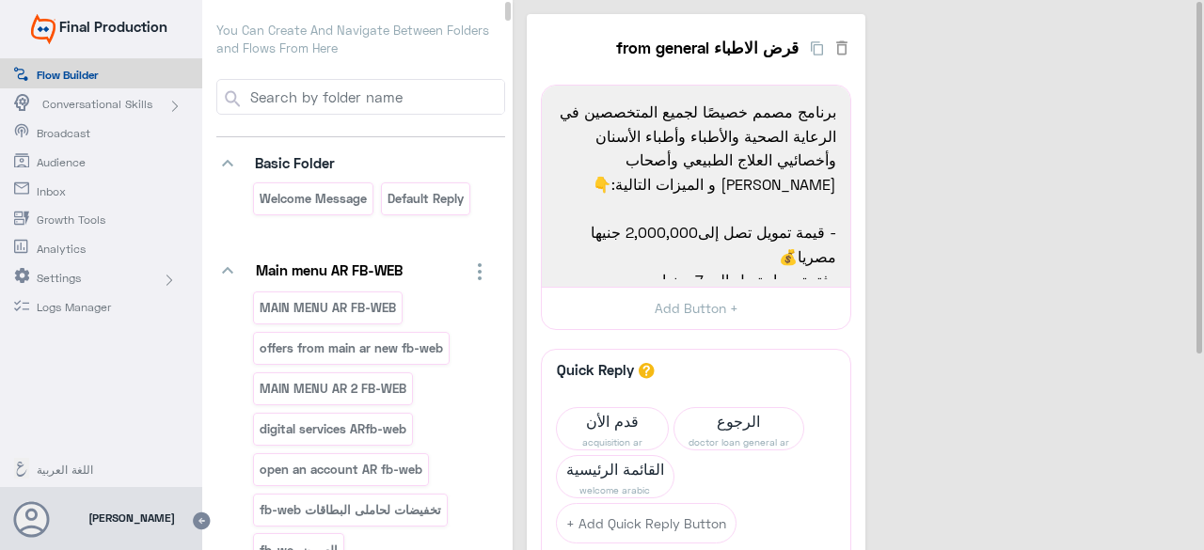
click at [386, 46] on p "You Can Create And Navigate Between Folders and Flows From Here" at bounding box center [360, 40] width 289 height 37
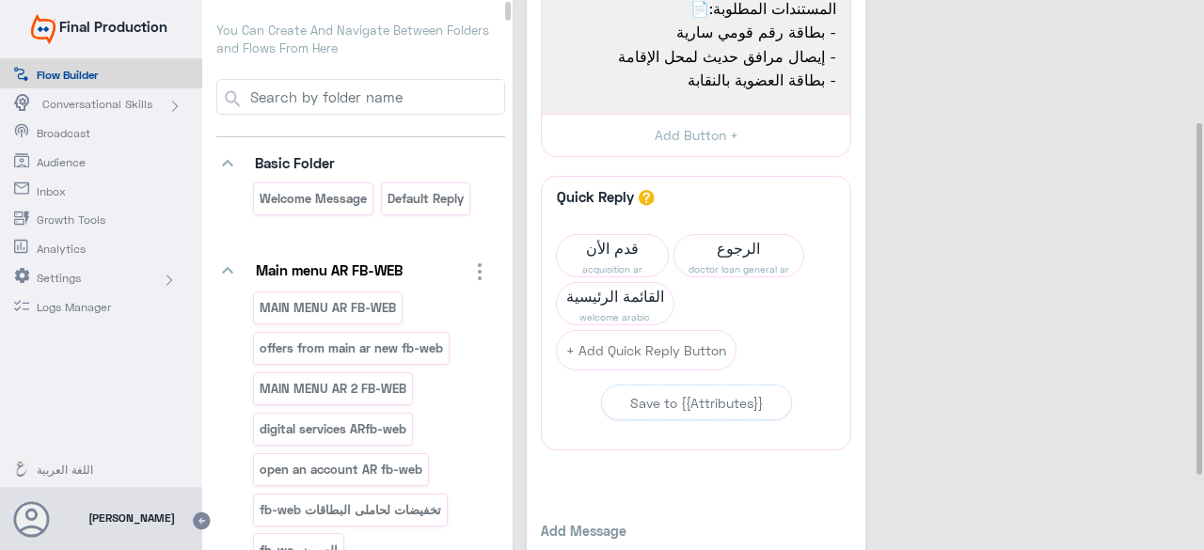
scroll to position [188, 0]
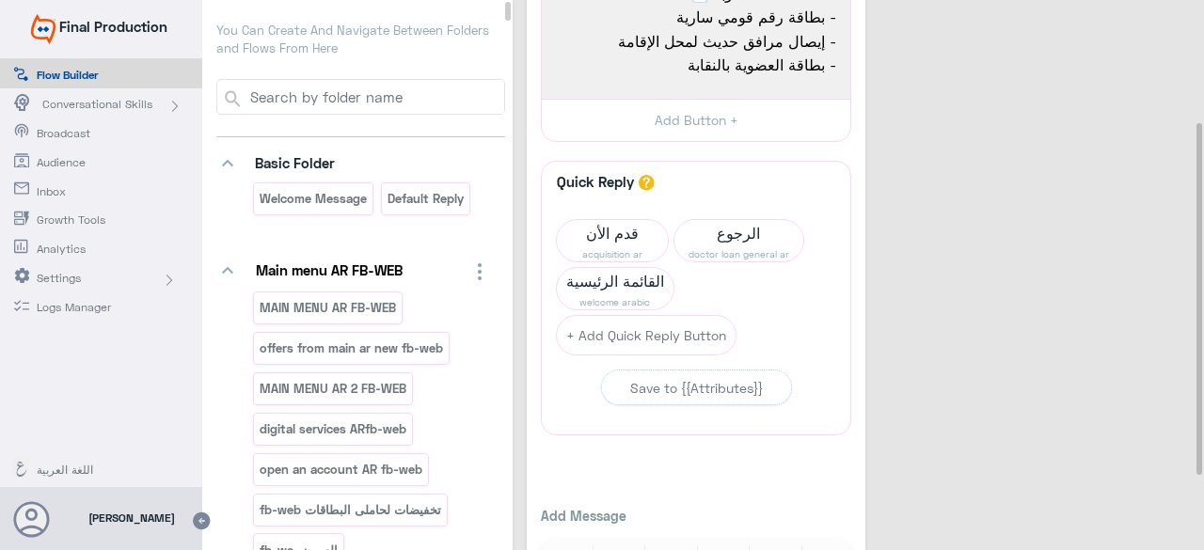
click at [42, 194] on span "Inbox" at bounding box center [92, 191] width 110 height 17
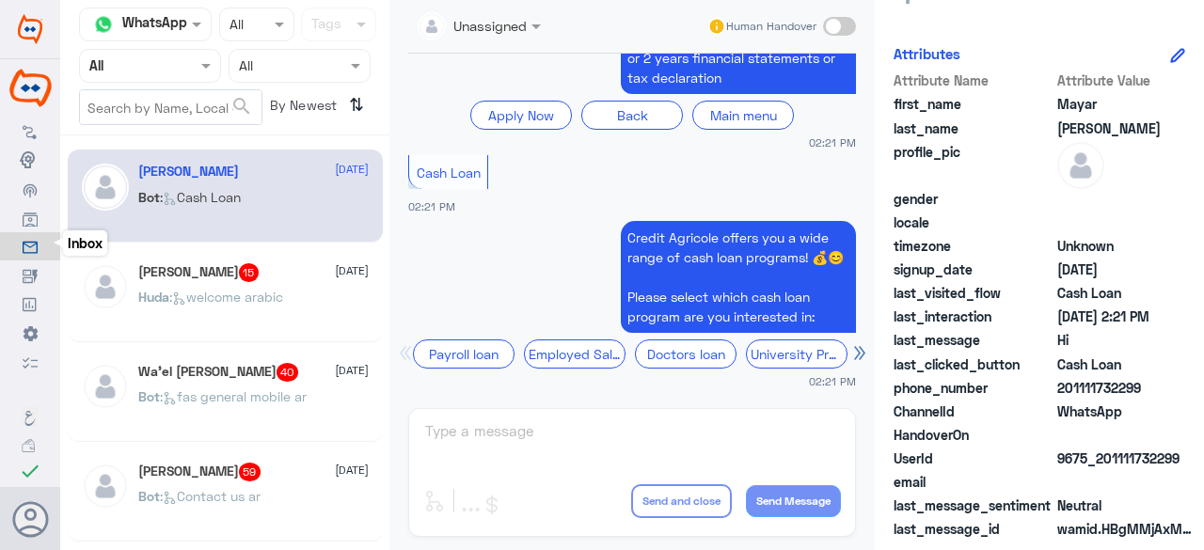
scroll to position [288, 0]
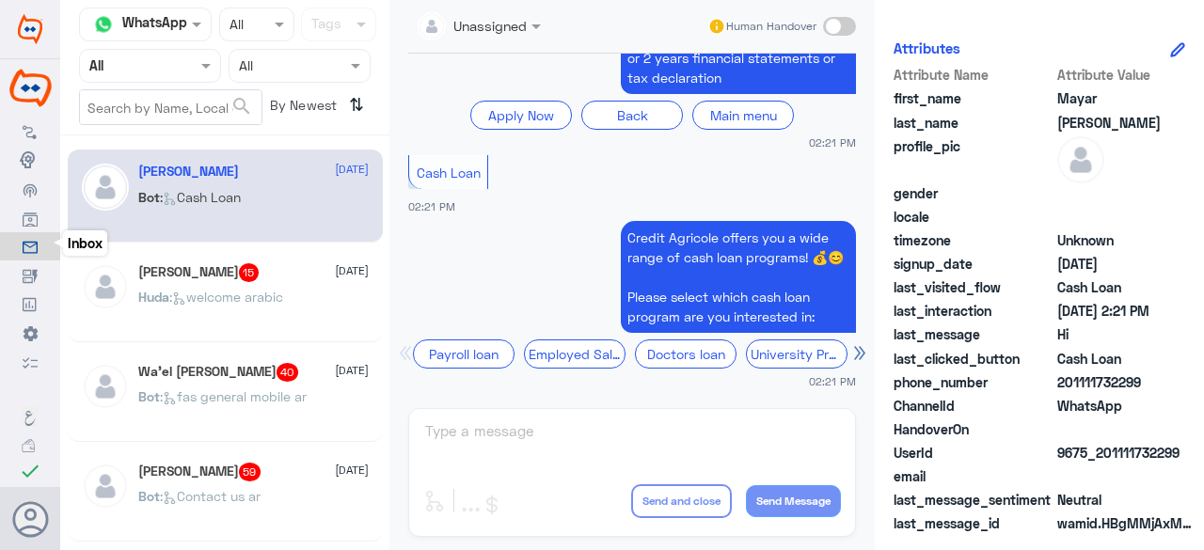
click at [1128, 353] on span "Cash Loan" at bounding box center [1125, 359] width 136 height 20
drag, startPoint x: 1130, startPoint y: 351, endPoint x: 1031, endPoint y: 362, distance: 99.4
click at [1031, 362] on div "last_clicked_button Cash Loan" at bounding box center [1038, 361] width 291 height 24
copy div "Cash Loan"
click at [24, 132] on icon at bounding box center [30, 131] width 15 height 15
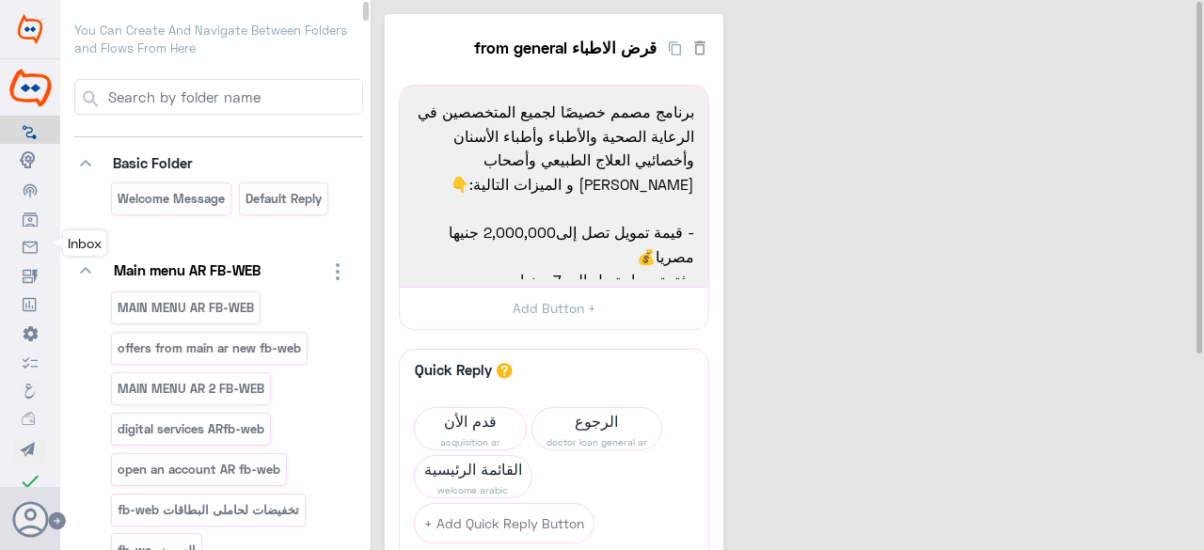
click at [340, 153] on div "Basic Folder" at bounding box center [230, 163] width 238 height 24
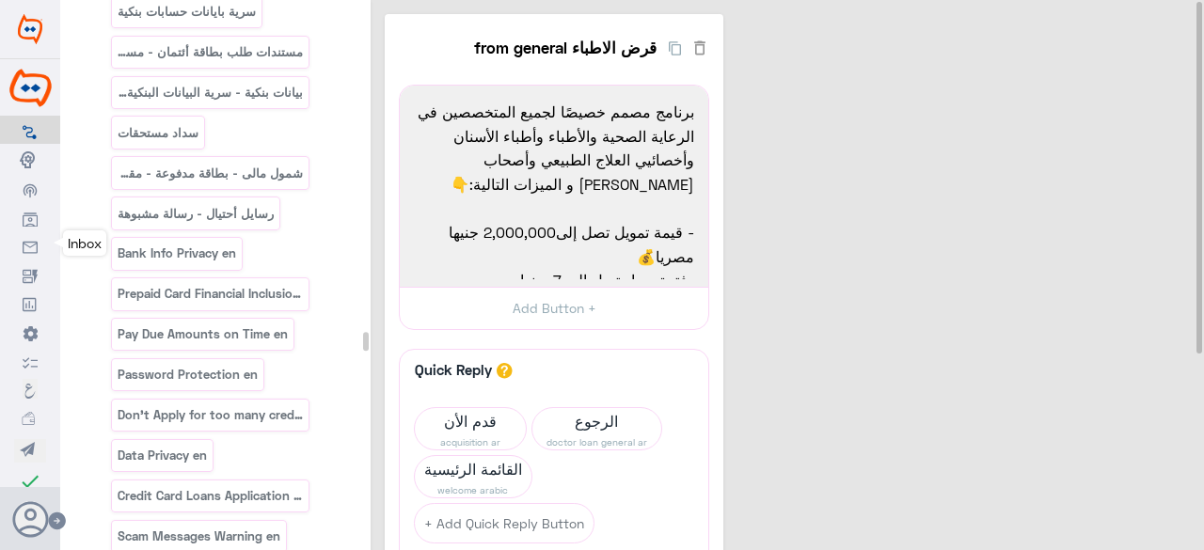
scroll to position [54155, 0]
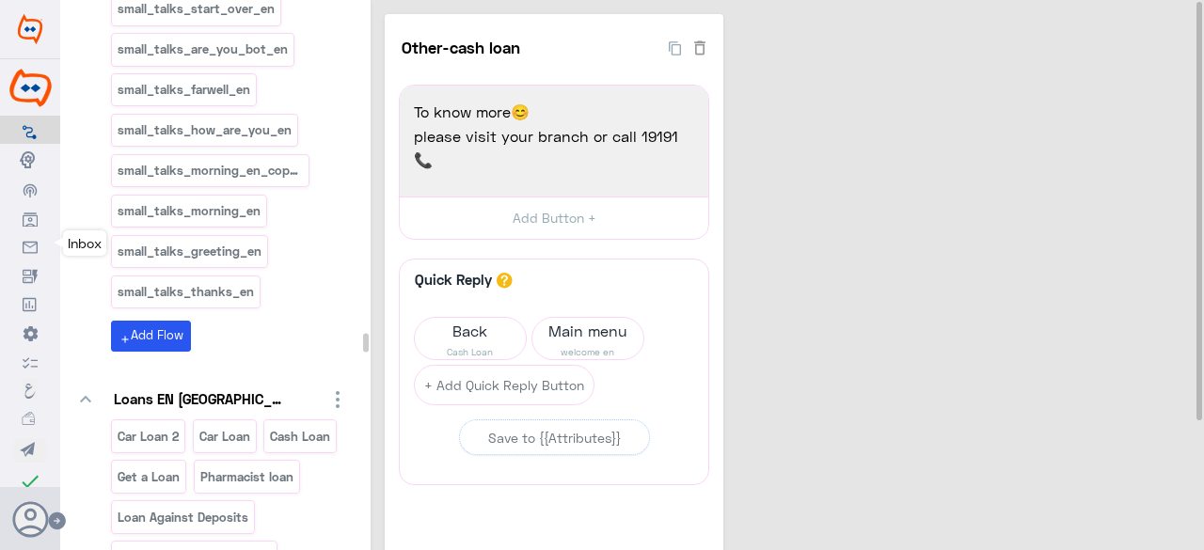
scroll to position [54437, 0]
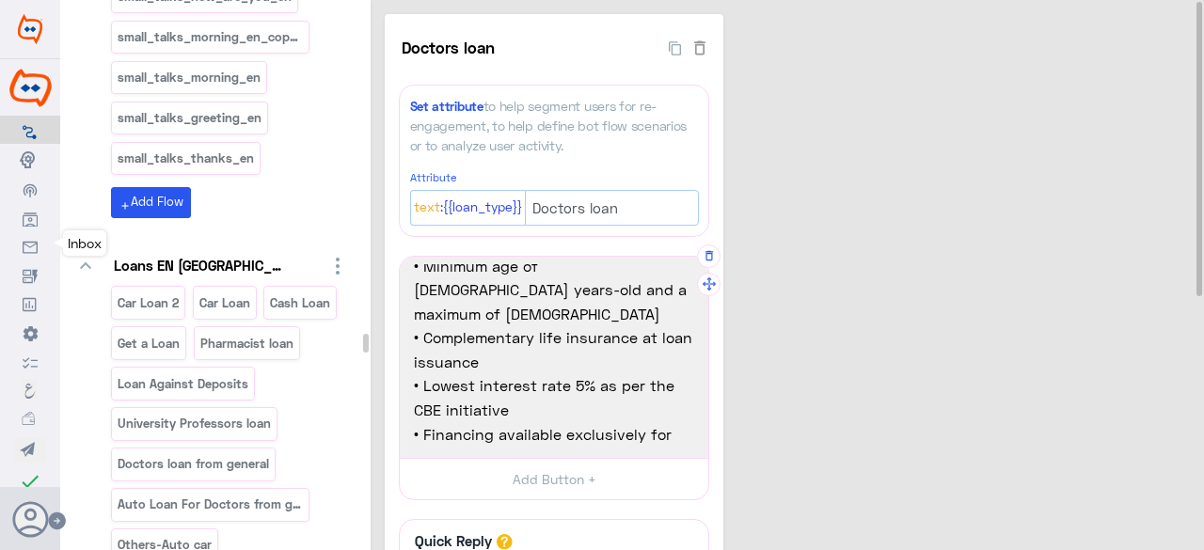
scroll to position [94, 0]
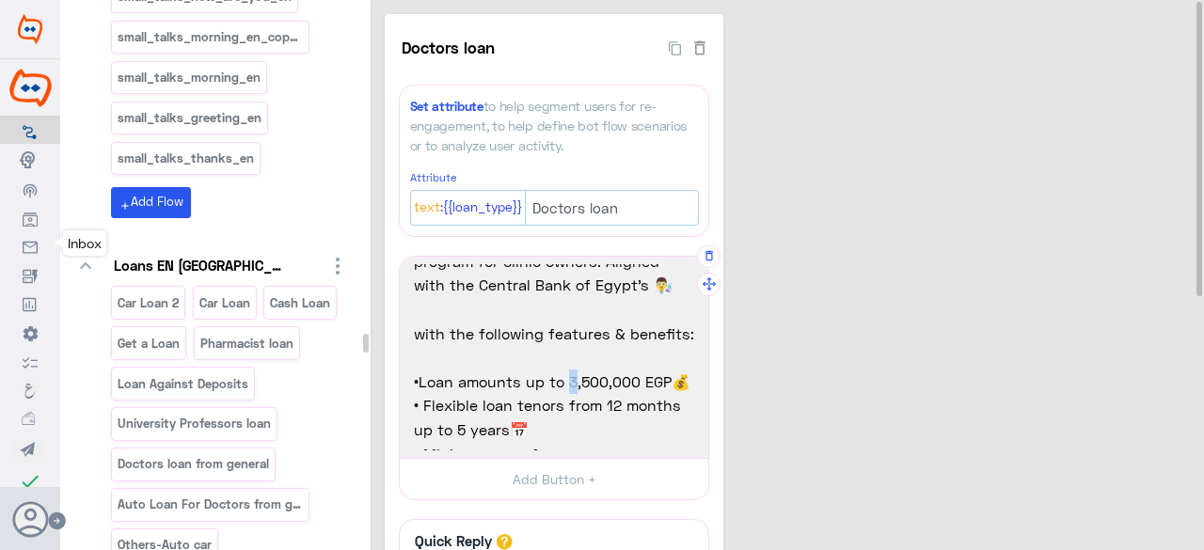
click at [568, 385] on span "•Loan amounts up to 3,500,000 EGP💰" at bounding box center [554, 382] width 280 height 24
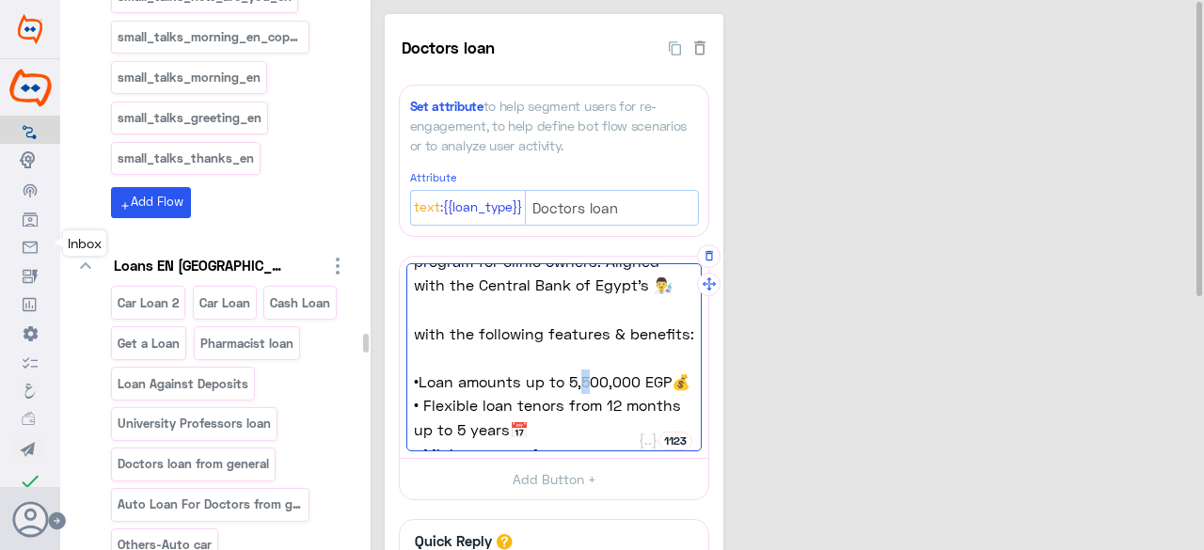
click at [582, 380] on span "•Loan amounts up to 5,500,000 EGP💰" at bounding box center [554, 382] width 280 height 24
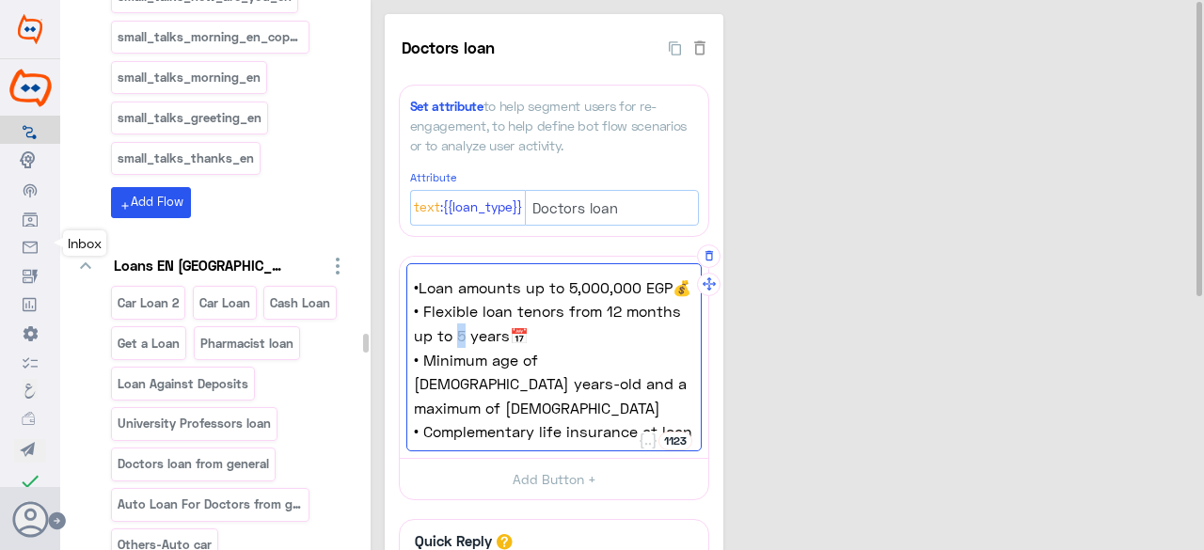
click at [455, 347] on span "• Flexible loan tenors from 12 months up to 5 years📅" at bounding box center [554, 323] width 280 height 48
type textarea "Equip your clinic with the latest medical equipment through Crédit Agricole Egy…"
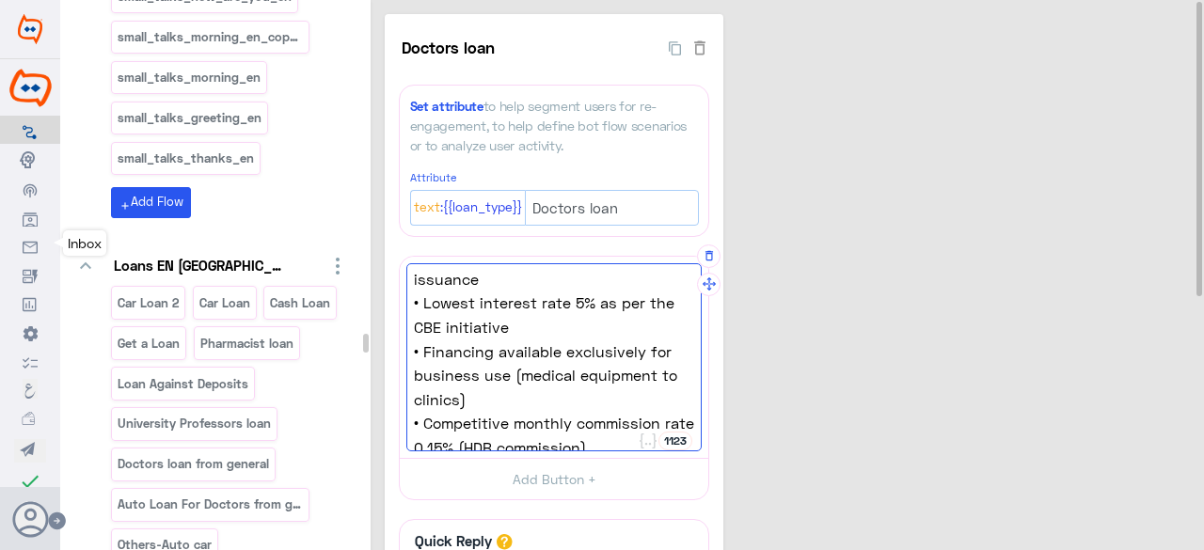
scroll to position [275, 0]
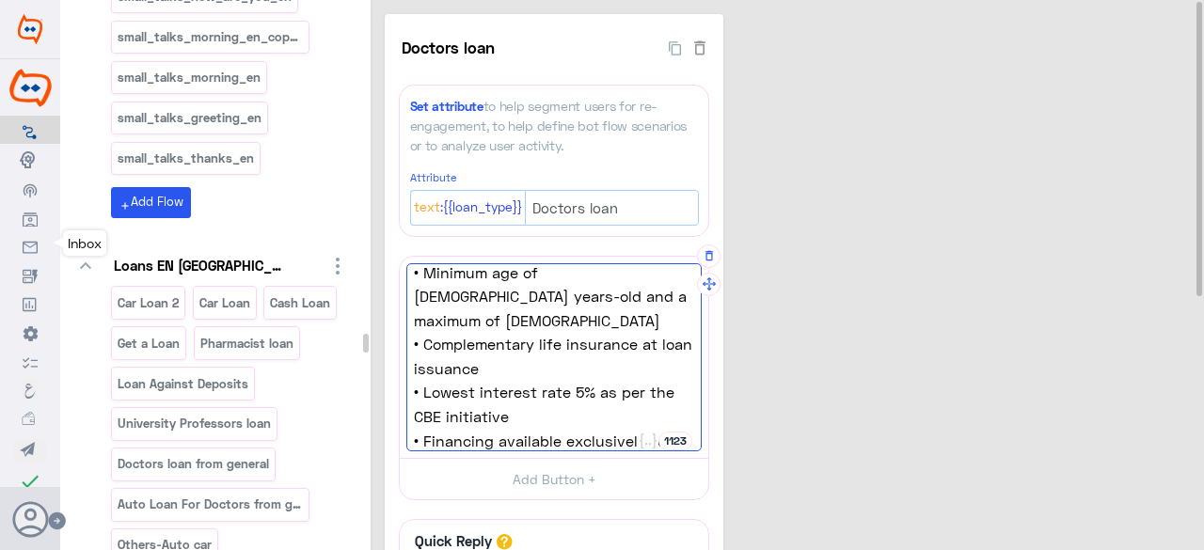
click at [572, 386] on span "• Lowest interest rate 5% as per the CBE initiative" at bounding box center [554, 404] width 280 height 48
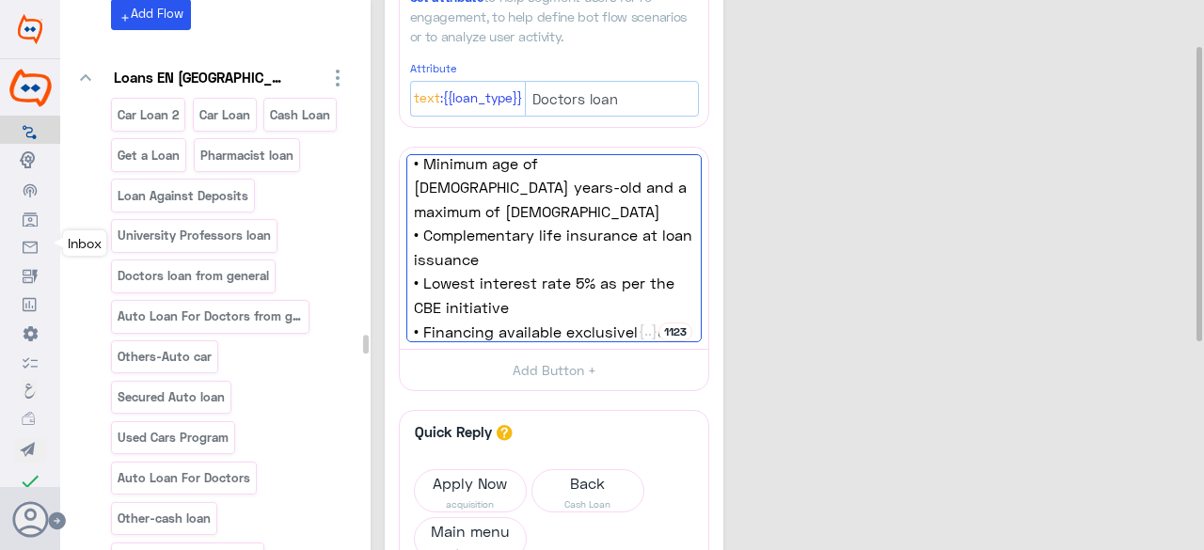
scroll to position [0, 0]
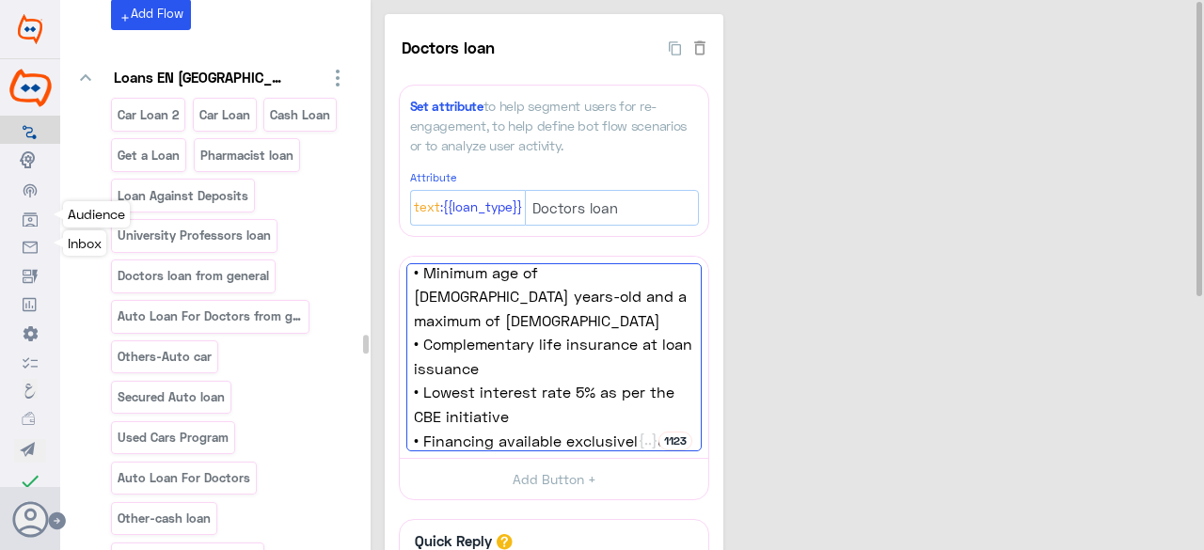
drag, startPoint x: 981, startPoint y: 373, endPoint x: 47, endPoint y: 230, distance: 944.6
click at [980, 373] on div "Doctors loan 38 Set attribute to help segment users for re-engagement, to help …" at bounding box center [790, 492] width 811 height 957
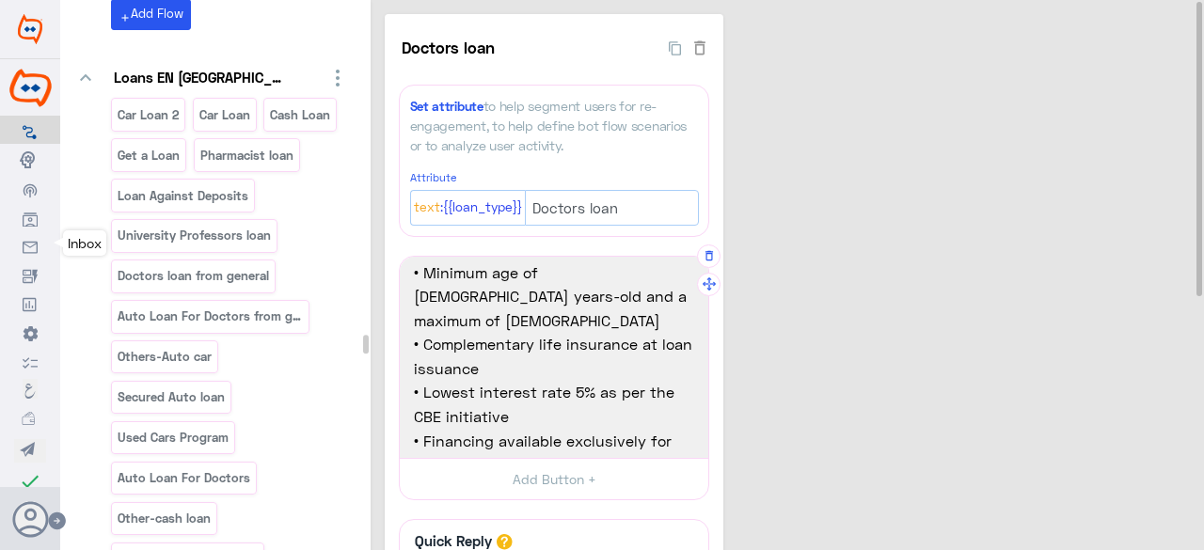
click at [598, 419] on span "• Lowest interest rate 5% as per the CBE initiative" at bounding box center [554, 404] width 280 height 48
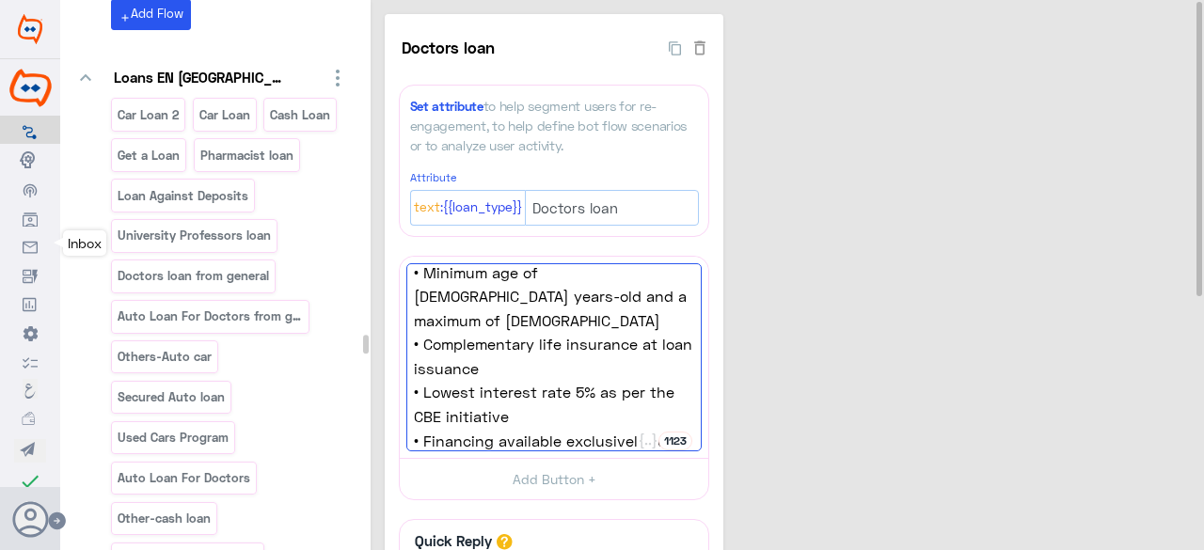
click at [881, 360] on div "Doctors loan 38 Set attribute to help segment users for re-engagement, to help …" at bounding box center [790, 492] width 811 height 957
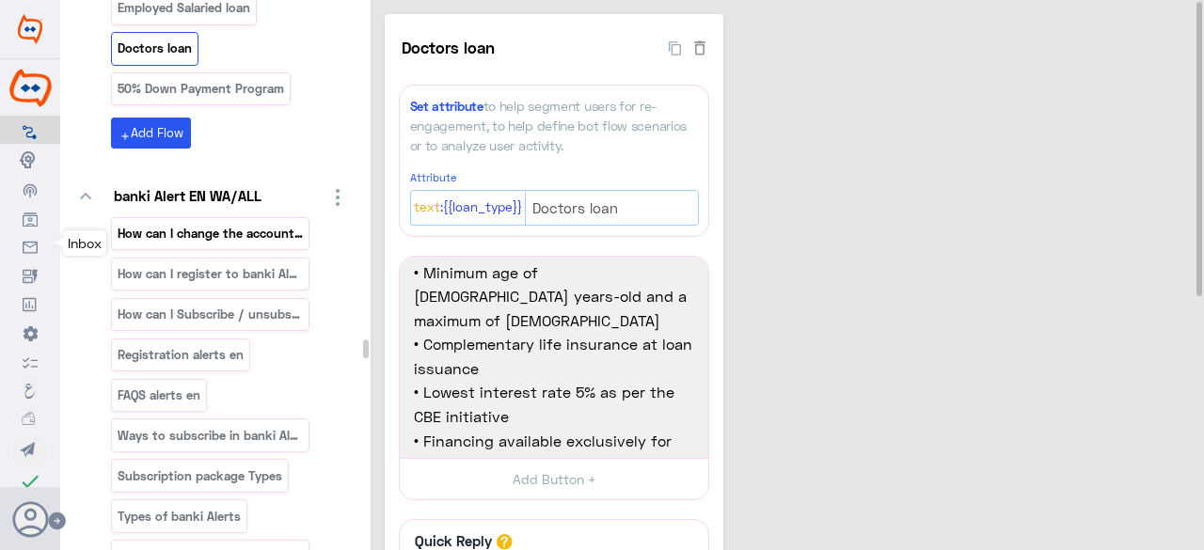
scroll to position [55566, 0]
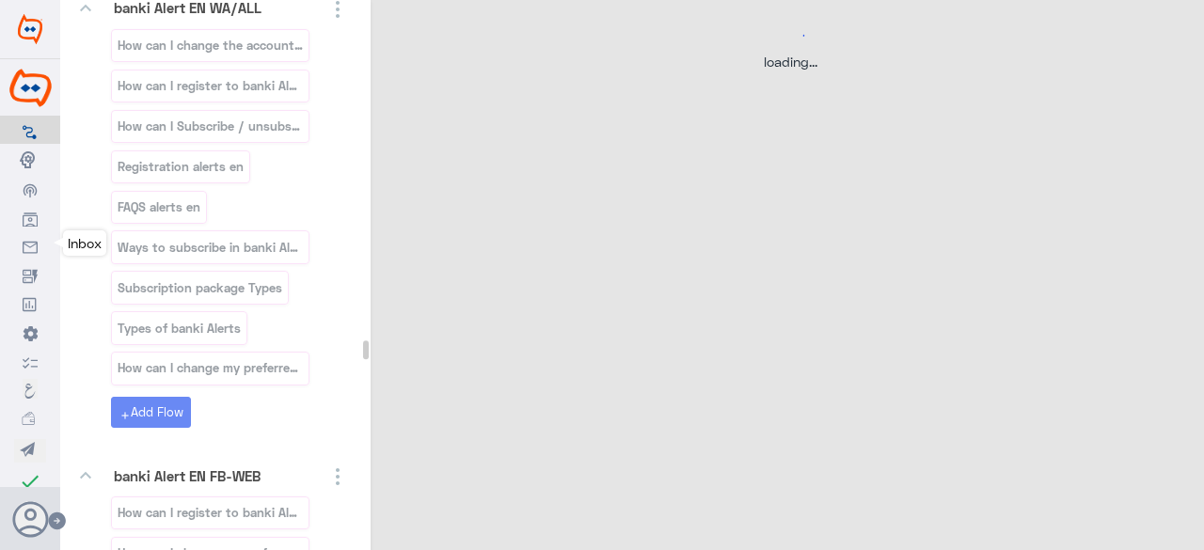
select select "3"
select select "2"
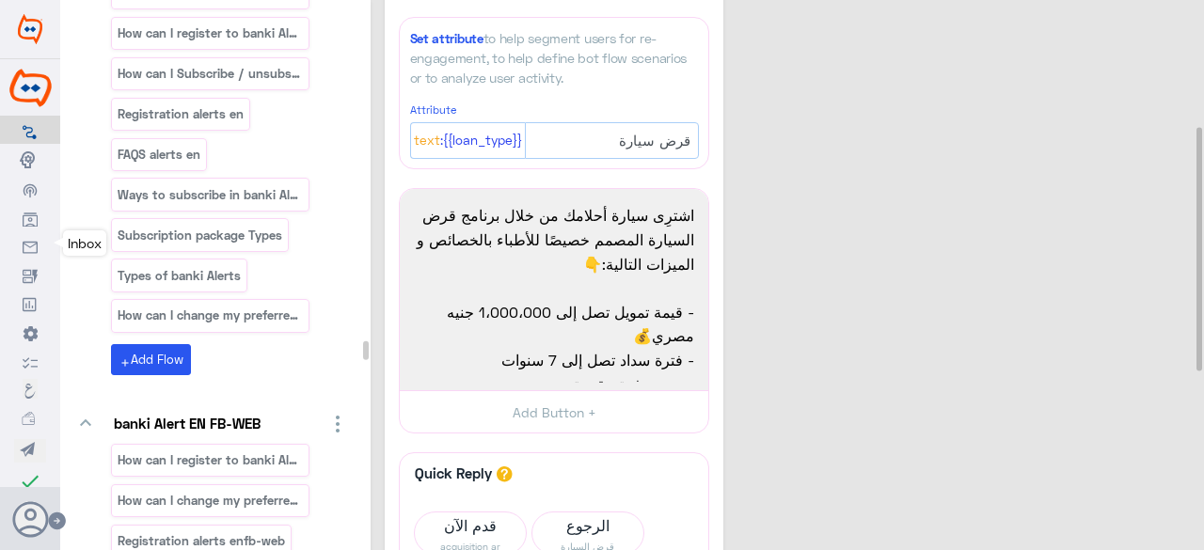
scroll to position [55660, 0]
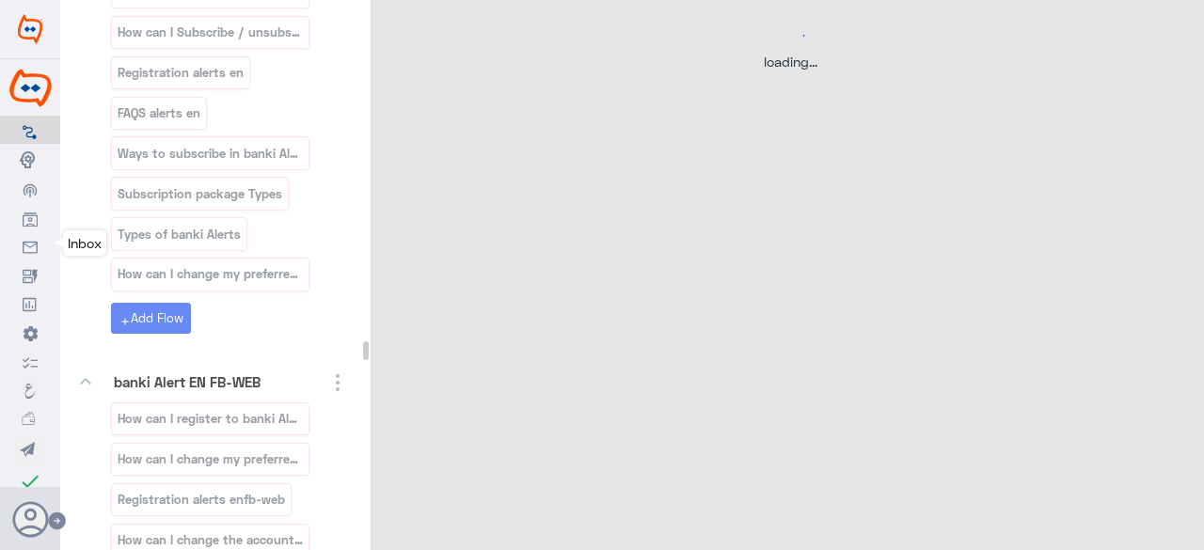
scroll to position [0, 0]
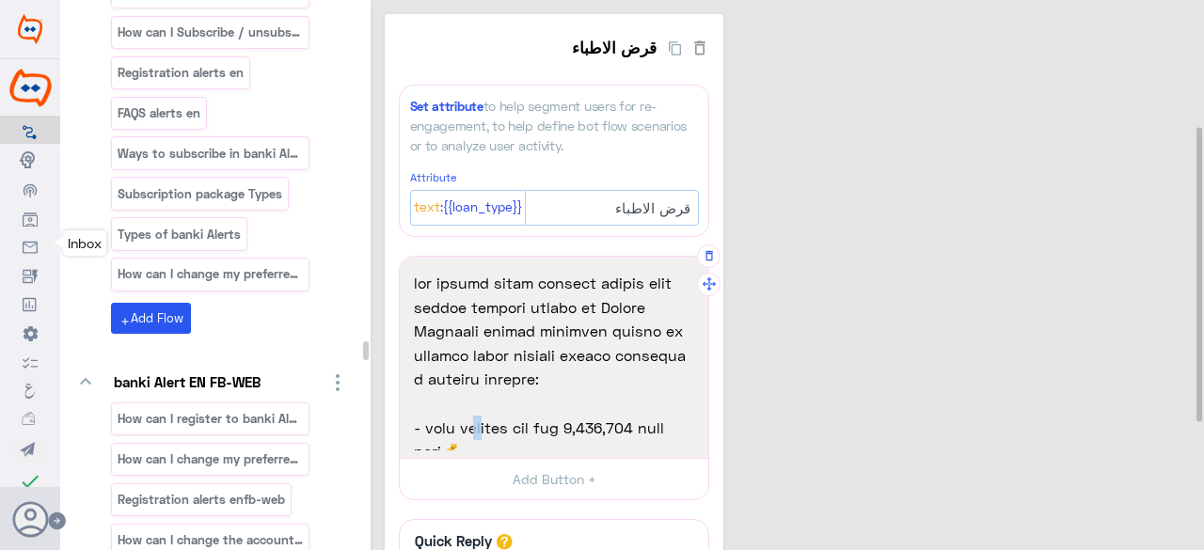
click at [464, 416] on span "- مبلغ التمويل يصل إلى 3,500,000 جنيه مصري💰" at bounding box center [554, 440] width 280 height 48
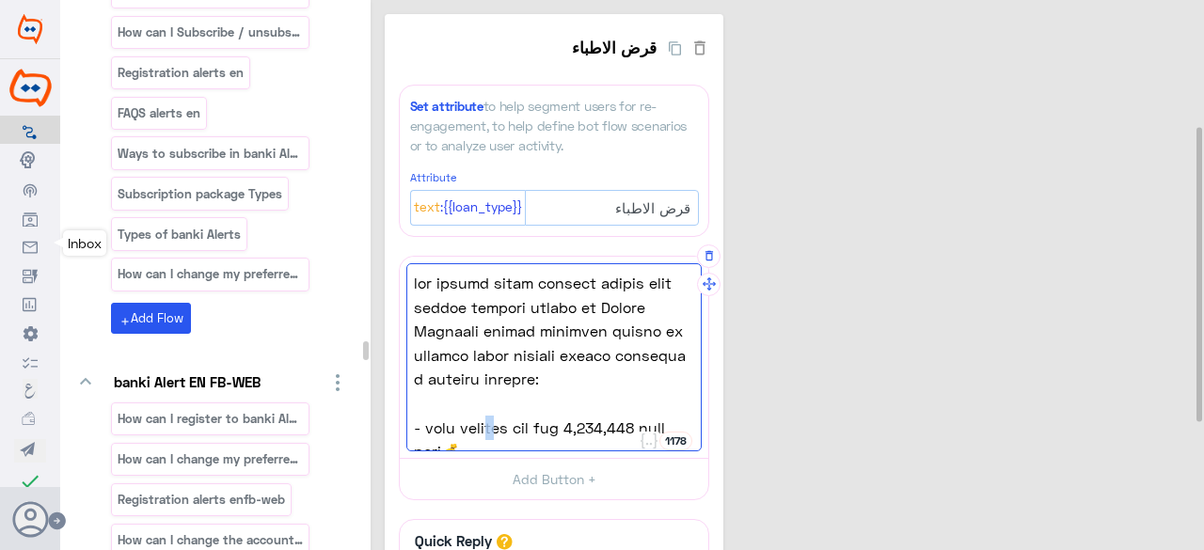
click at [480, 416] on span "- مبلغ التمويل يصل إلى 5,500,000 جنيه مصري💰" at bounding box center [554, 440] width 280 height 48
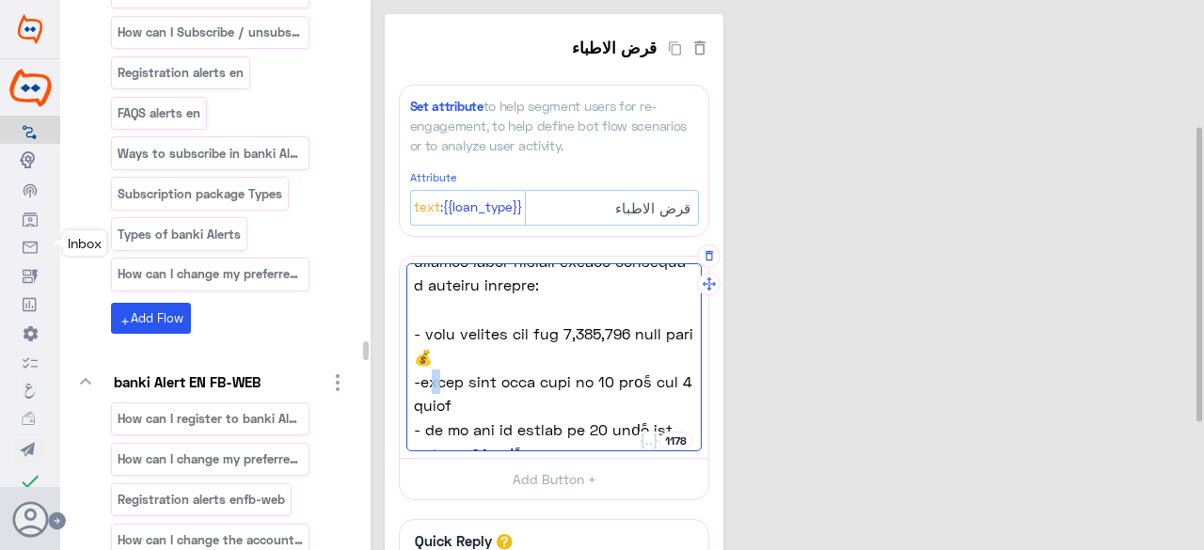
click at [433, 370] on span "-فترات سداد مرنة تبدأ من 12 شهرًا حتى 5 سنوات" at bounding box center [554, 394] width 280 height 48
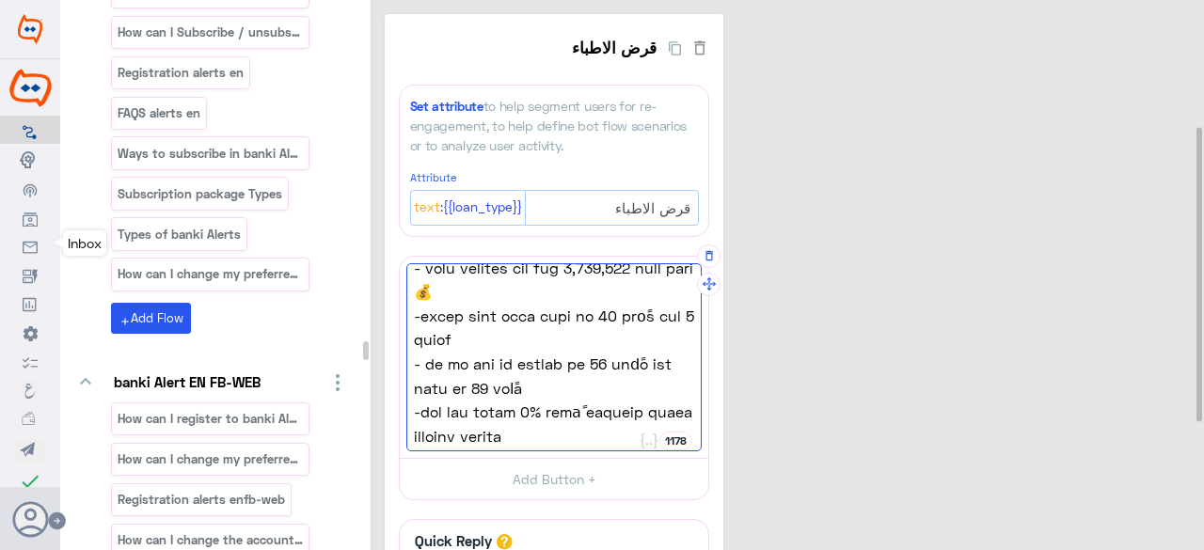
scroll to position [0, 0]
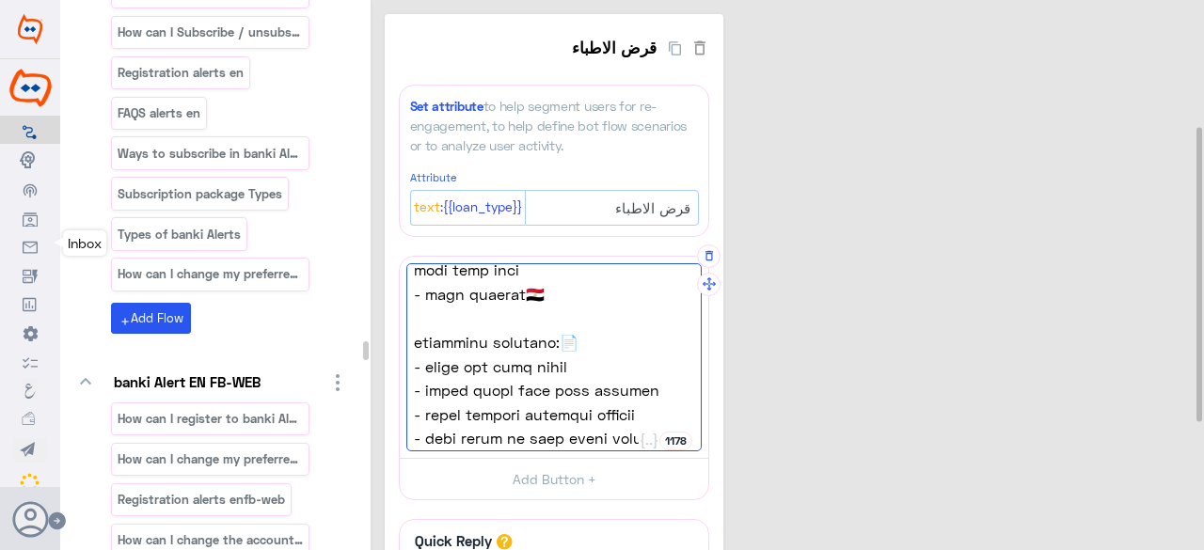
type textarea "lor ipsumd sitam consect adipis elit seddoe tempori utlabo et Dolore Magnaali e…"
click at [438, 402] on span "- بطاقة العضوية بالنقابة الآطباء" at bounding box center [554, 414] width 280 height 24
click at [453, 426] on span "- رخصة تشغيل أو رخصة تأسيس سارية" at bounding box center [554, 438] width 280 height 24
